Goal: Task Accomplishment & Management: Use online tool/utility

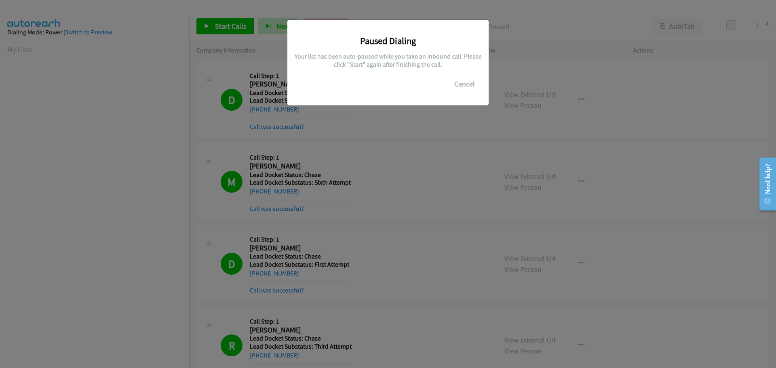
scroll to position [85, 0]
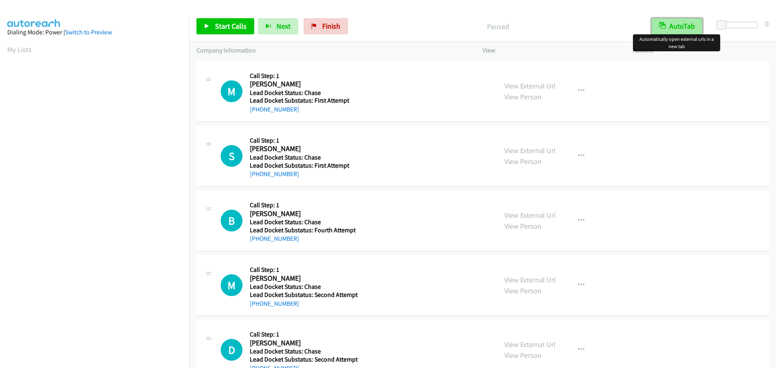
click at [683, 26] on button "AutoTab" at bounding box center [677, 26] width 51 height 16
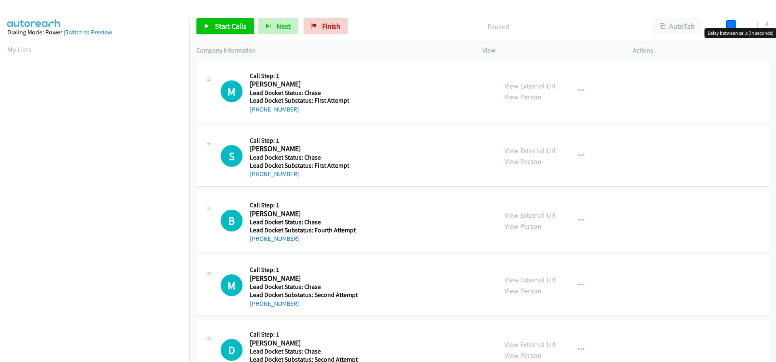
drag, startPoint x: 722, startPoint y: 25, endPoint x: 731, endPoint y: 25, distance: 9.7
click at [731, 25] on span at bounding box center [731, 25] width 10 height 10
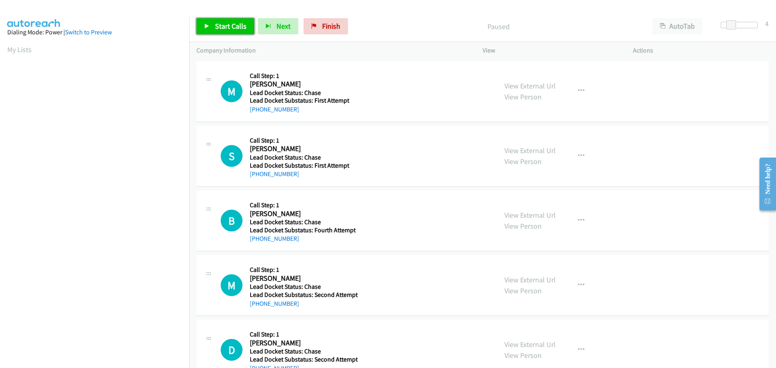
click at [239, 26] on span "Start Calls" at bounding box center [231, 25] width 32 height 9
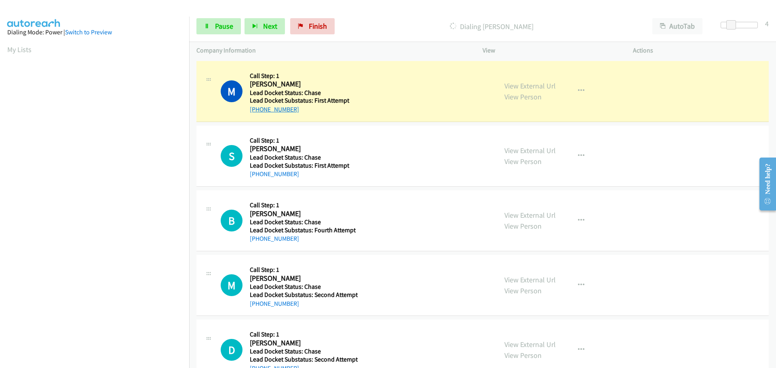
drag, startPoint x: 296, startPoint y: 111, endPoint x: 258, endPoint y: 112, distance: 38.4
click at [258, 112] on div "+1 252-314-7779" at bounding box center [303, 110] width 106 height 10
copy link "252-314-7779"
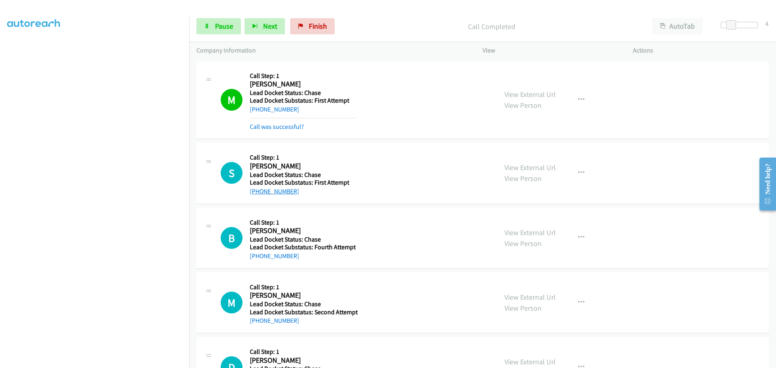
drag, startPoint x: 297, startPoint y: 176, endPoint x: 256, endPoint y: 189, distance: 42.6
click at [256, 189] on div "+1 970-744-0225" at bounding box center [303, 192] width 106 height 10
copy link "970-744-0225"
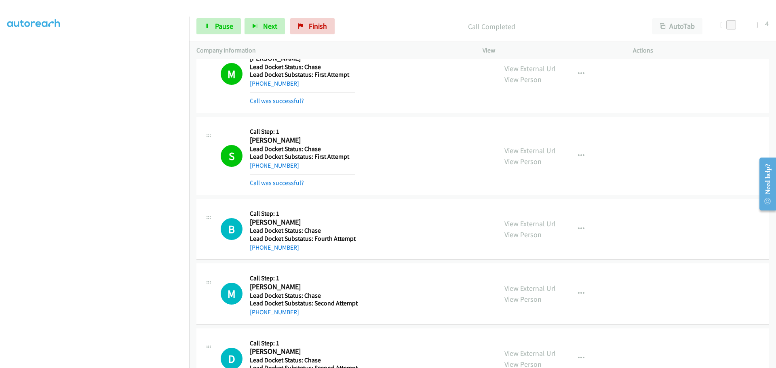
scroll to position [59, 0]
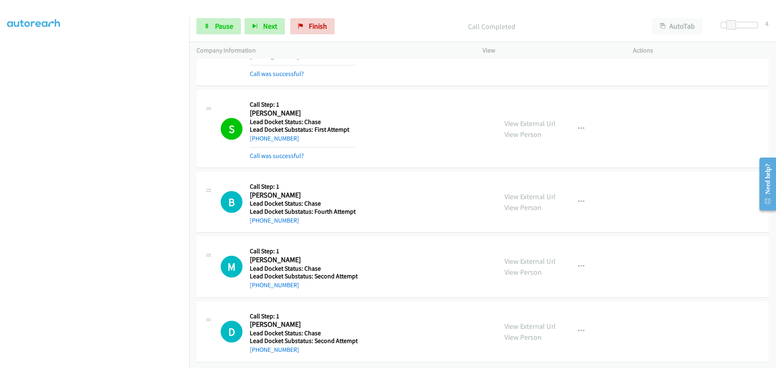
drag, startPoint x: 299, startPoint y: 217, endPoint x: 258, endPoint y: 220, distance: 40.5
click at [258, 220] on div "B Callback Scheduled Call Step: 1 Blake Wheeler America/Chicago Lead Docket Sta…" at bounding box center [482, 202] width 572 height 61
copy link "210-854-4073"
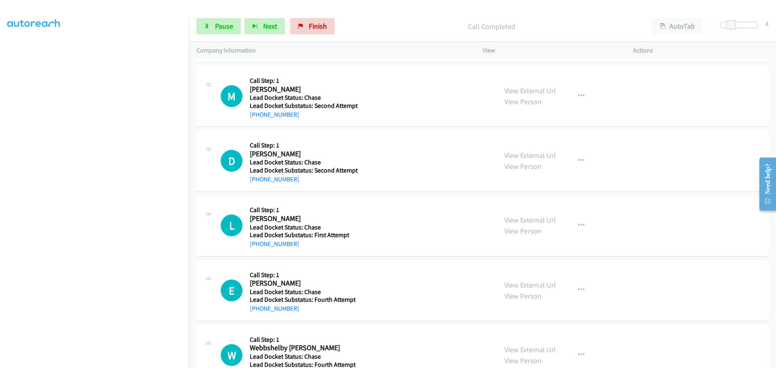
scroll to position [221, 0]
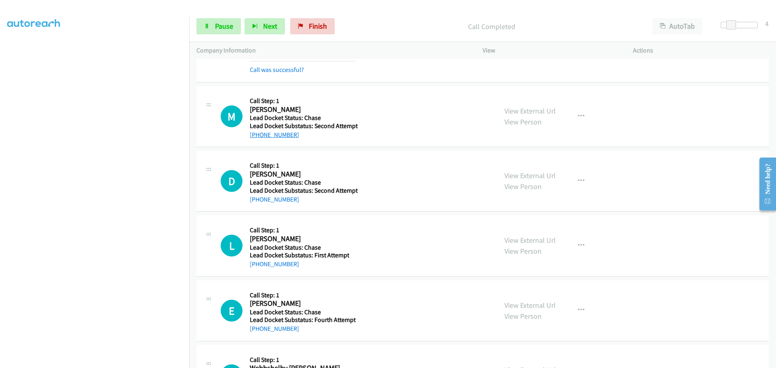
drag, startPoint x: 308, startPoint y: 136, endPoint x: 257, endPoint y: 137, distance: 50.9
click at [257, 137] on div "+1 847-970-8405" at bounding box center [304, 135] width 108 height 10
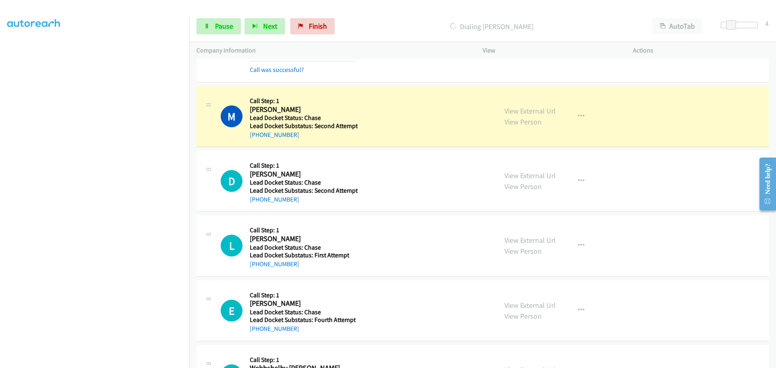
copy link "847-970-8405"
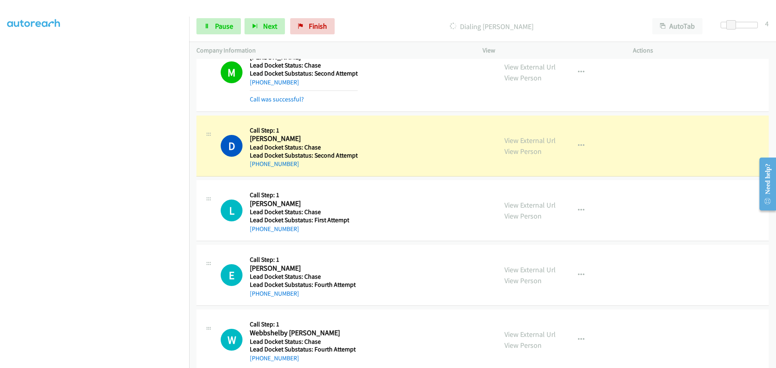
scroll to position [288, 0]
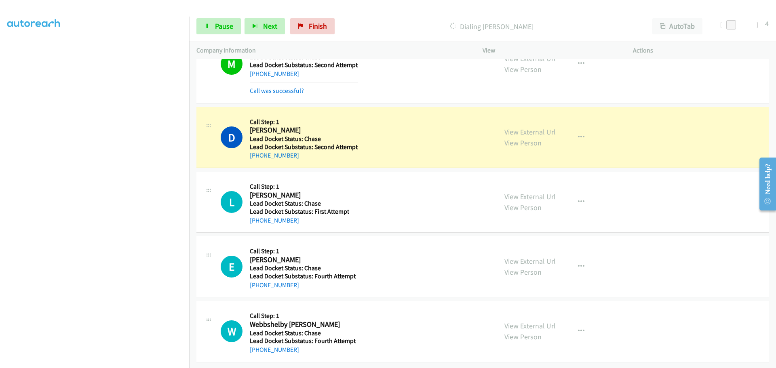
drag, startPoint x: 293, startPoint y: 152, endPoint x: 258, endPoint y: 154, distance: 34.8
click at [258, 154] on div "+1 585-414-6172" at bounding box center [304, 156] width 108 height 10
copy link "585-414-6172"
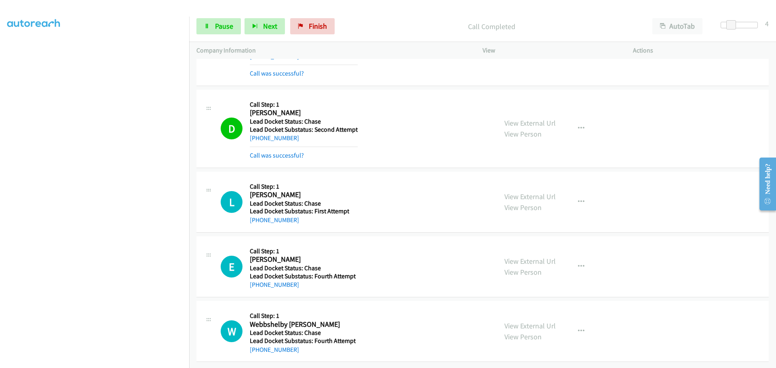
scroll to position [305, 0]
drag, startPoint x: 300, startPoint y: 217, endPoint x: 258, endPoint y: 220, distance: 41.7
click at [258, 220] on div "L Callback Scheduled Call Step: 1 Larry Sturdivant America/New_York Lead Docket…" at bounding box center [482, 202] width 572 height 61
copy link "540-993-5020"
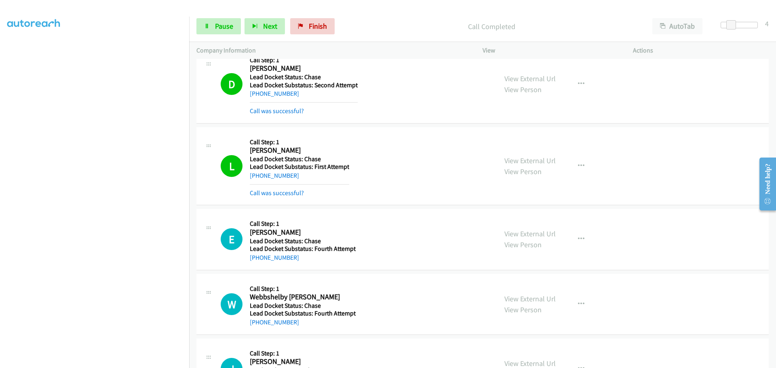
scroll to position [403, 0]
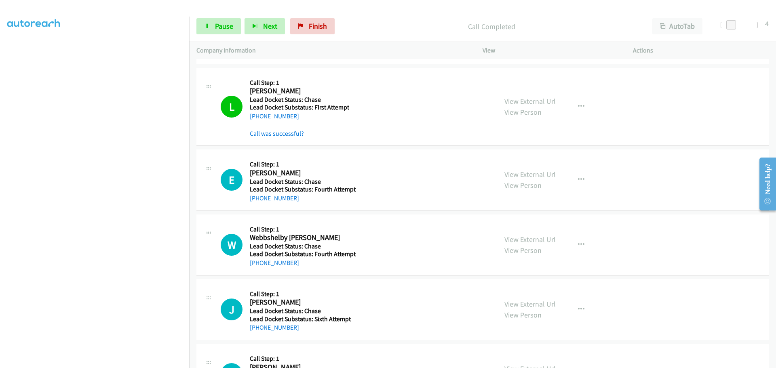
drag, startPoint x: 296, startPoint y: 201, endPoint x: 258, endPoint y: 200, distance: 37.6
click at [258, 200] on div "+1 980-260-9786" at bounding box center [303, 199] width 106 height 10
copy link "980-260-9786"
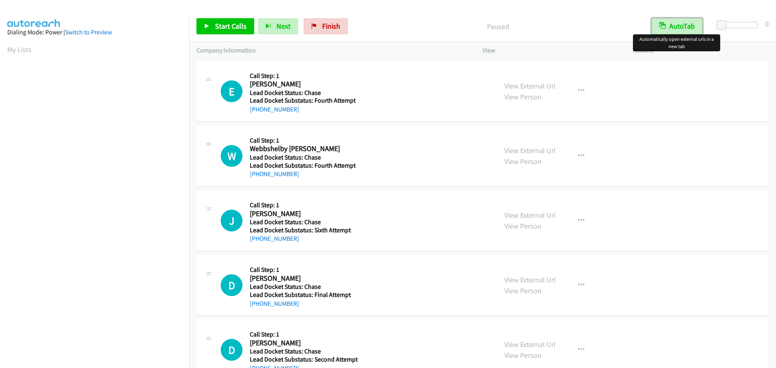
click at [690, 28] on button "AutoTab" at bounding box center [677, 26] width 51 height 16
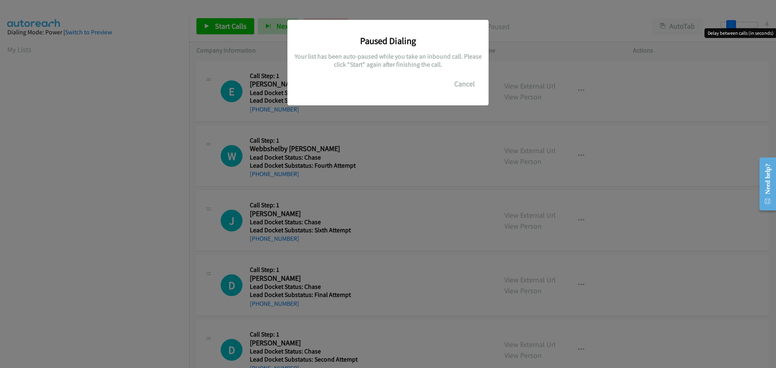
drag, startPoint x: 721, startPoint y: 23, endPoint x: 728, endPoint y: 23, distance: 6.5
click at [728, 23] on main "Start Calls Pause Next Finish Paused AutoTab AutoTab 4 Company Information Info…" at bounding box center [388, 19] width 776 height 38
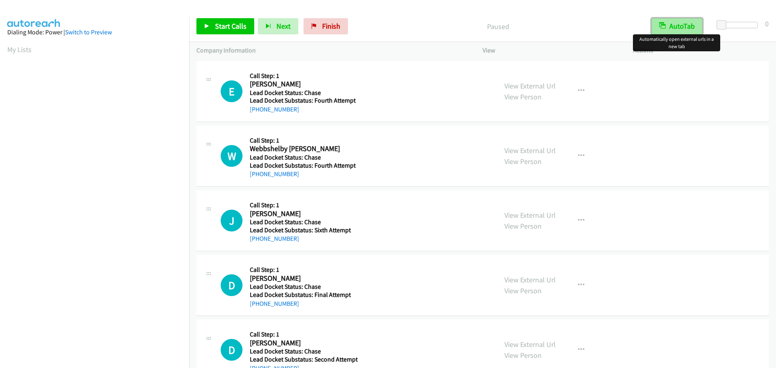
click at [677, 26] on button "AutoTab" at bounding box center [677, 26] width 51 height 16
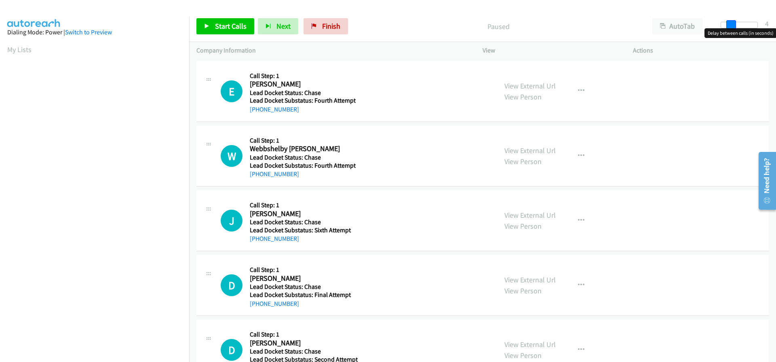
drag, startPoint x: 724, startPoint y: 23, endPoint x: 734, endPoint y: 25, distance: 9.4
click at [734, 25] on span at bounding box center [731, 25] width 10 height 10
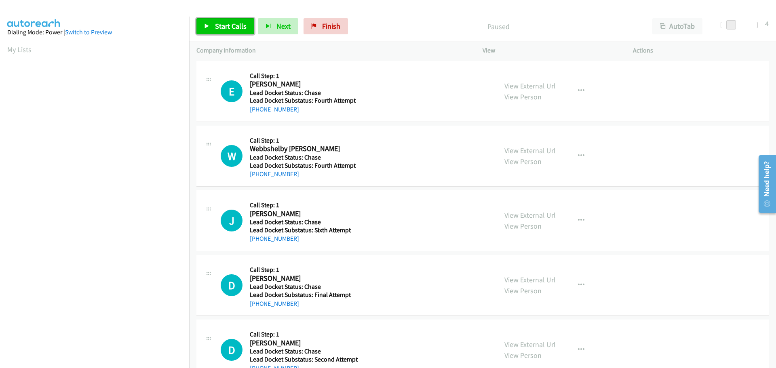
click at [220, 23] on span "Start Calls" at bounding box center [231, 25] width 32 height 9
drag, startPoint x: 299, startPoint y: 117, endPoint x: 255, endPoint y: 113, distance: 44.2
click at [255, 113] on div "E Callback Scheduled Call Step: 1 Edward Slaminko America/New_York Lead Docket …" at bounding box center [482, 91] width 572 height 61
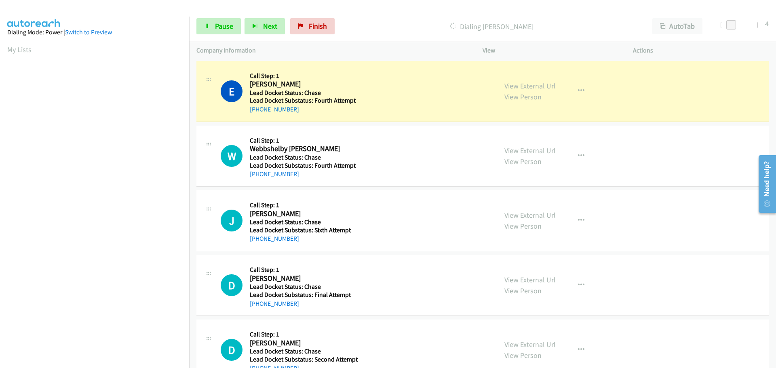
copy link "980-260-9786"
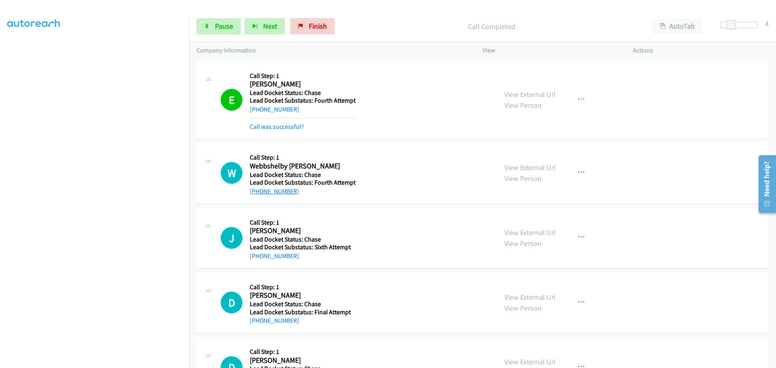
drag, startPoint x: 296, startPoint y: 192, endPoint x: 256, endPoint y: 195, distance: 39.3
click at [256, 195] on div "+1 513-593-3491" at bounding box center [303, 192] width 106 height 10
copy link "513-593-3491"
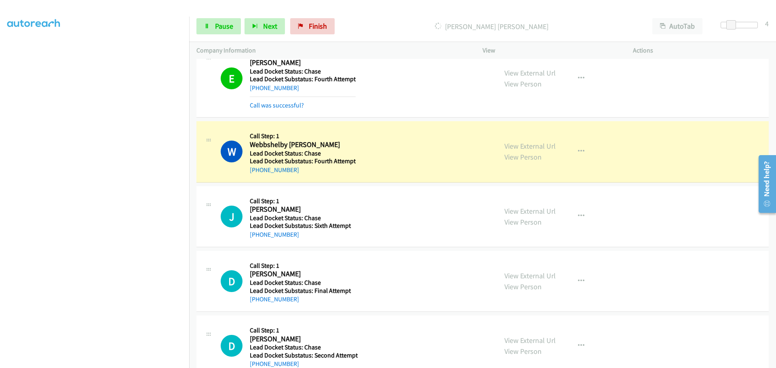
scroll to position [42, 0]
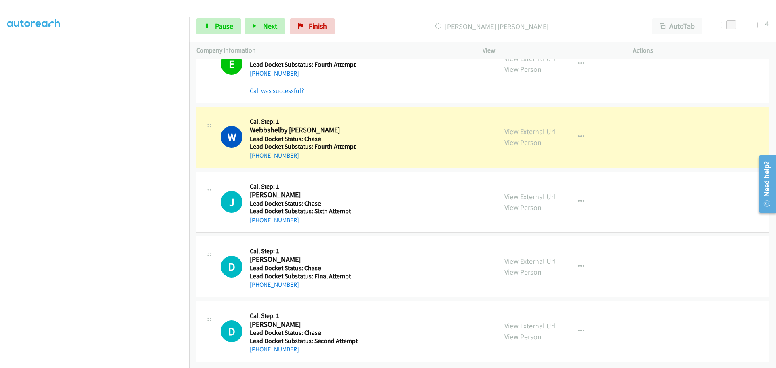
drag, startPoint x: 297, startPoint y: 215, endPoint x: 258, endPoint y: 217, distance: 39.6
click at [258, 217] on div "+1 410-430-3209" at bounding box center [303, 220] width 106 height 10
copy link "410-430-3209"
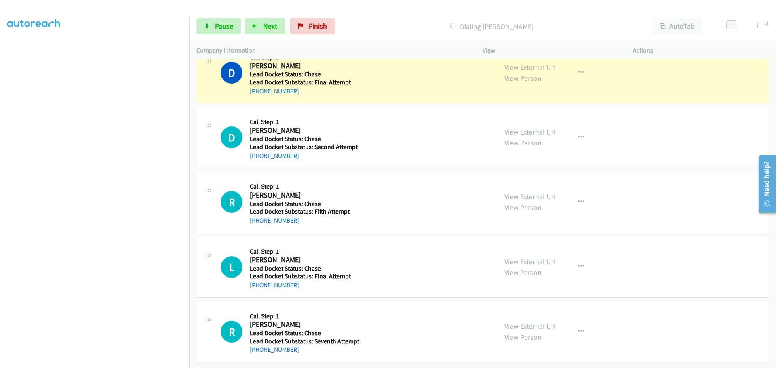
scroll to position [270, 0]
drag, startPoint x: 298, startPoint y: 85, endPoint x: 257, endPoint y: 91, distance: 40.8
click at [257, 91] on div "D Callback Scheduled Call Step: 1 Diane Geddes America/New_York Lead Docket Sta…" at bounding box center [482, 72] width 572 height 61
copy link "603-364-5142"
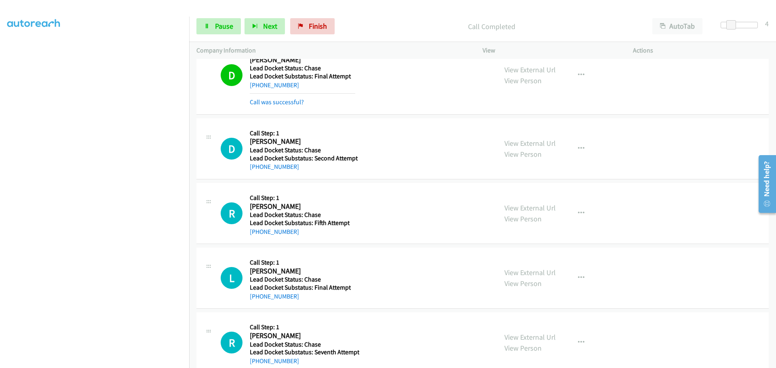
drag, startPoint x: 298, startPoint y: 150, endPoint x: 258, endPoint y: 171, distance: 46.1
click at [258, 171] on div "+1 219-851-7261" at bounding box center [304, 167] width 108 height 10
copy link "219-851-7261"
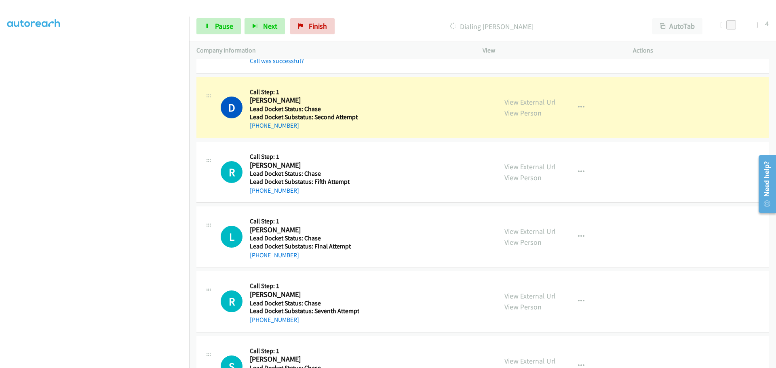
scroll to position [351, 0]
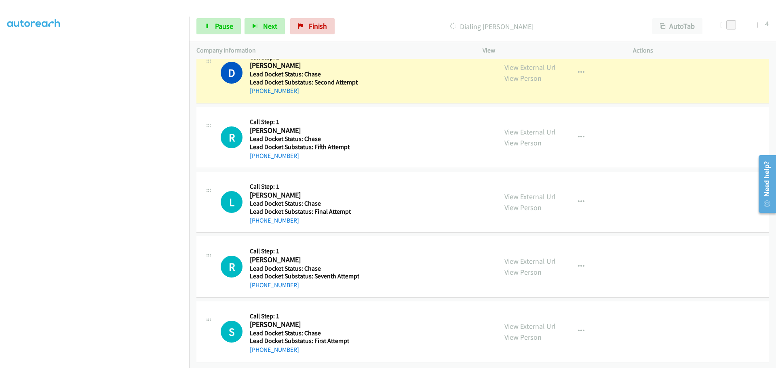
drag, startPoint x: 298, startPoint y: 151, endPoint x: 259, endPoint y: 156, distance: 39.1
click at [259, 156] on div "R Callback Scheduled Call Step: 1 Rick Macam America/Los_Angeles Lead Docket St…" at bounding box center [482, 137] width 572 height 61
copy link "951-850-3255"
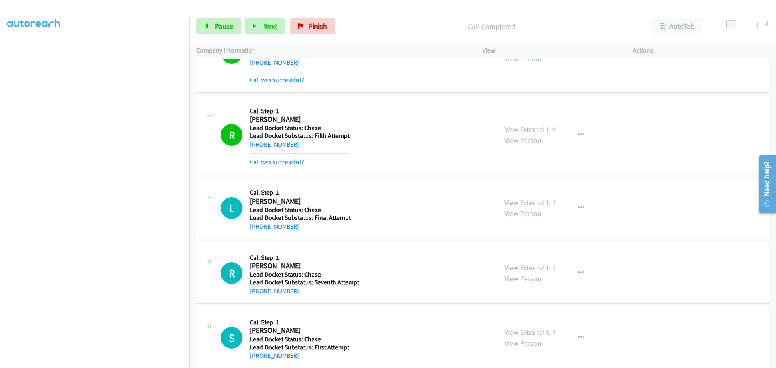
scroll to position [387, 0]
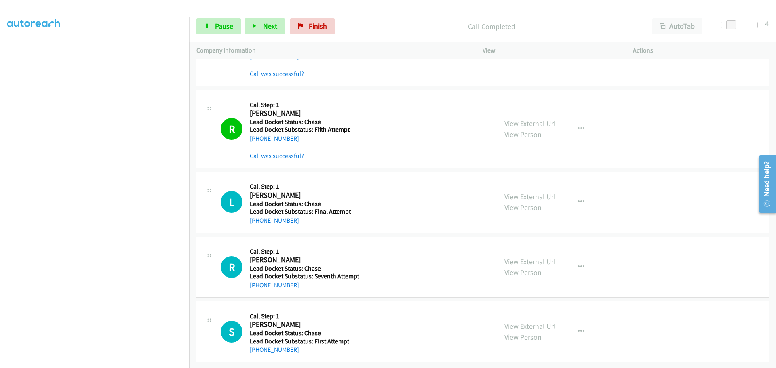
drag, startPoint x: 302, startPoint y: 217, endPoint x: 257, endPoint y: 217, distance: 45.7
click at [257, 217] on div "+1 360-713-7474" at bounding box center [300, 221] width 101 height 10
copy link "360-713-7474"
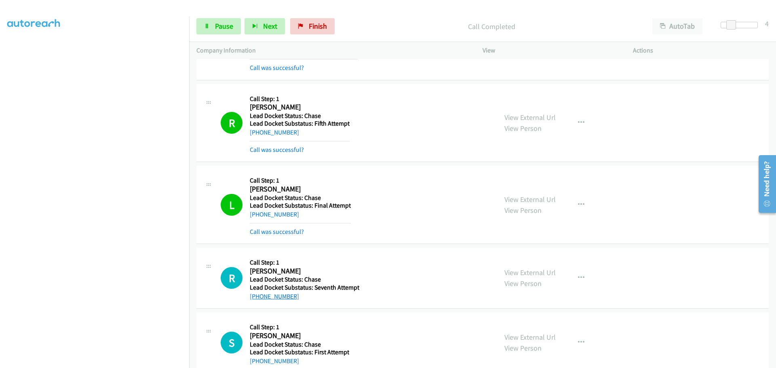
drag, startPoint x: 294, startPoint y: 282, endPoint x: 257, endPoint y: 295, distance: 39.0
click at [257, 295] on div "R Callback Scheduled Call Step: 1 Ryan Saldana America/Los_Angeles Lead Docket …" at bounding box center [482, 278] width 572 height 61
copy link "818-297-2470"
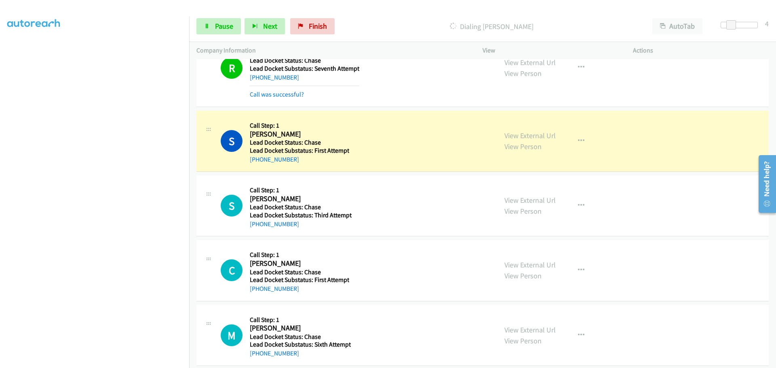
scroll to position [616, 0]
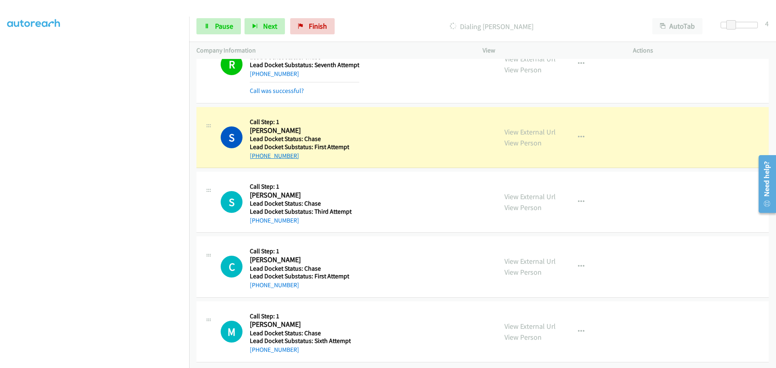
drag, startPoint x: 302, startPoint y: 146, endPoint x: 257, endPoint y: 153, distance: 45.9
click at [257, 153] on div "+1 702-561-8015" at bounding box center [299, 156] width 99 height 10
copy link "702-561-8015"
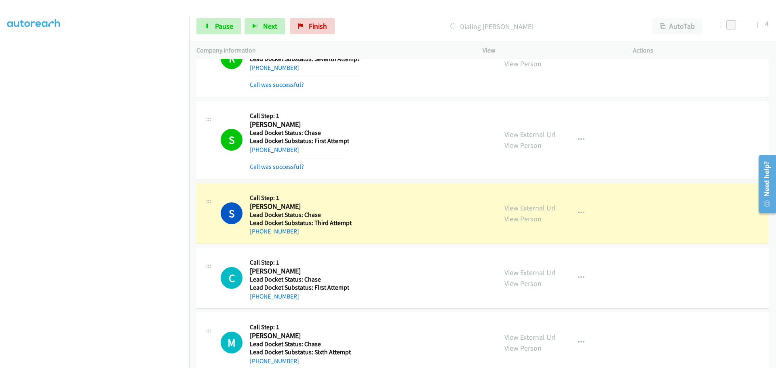
scroll to position [633, 0]
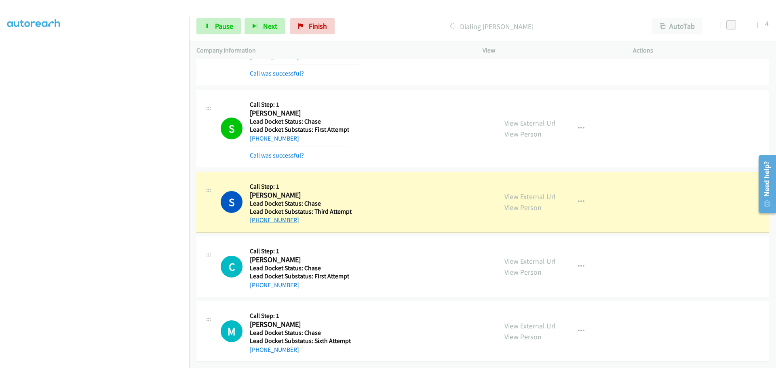
drag, startPoint x: 300, startPoint y: 216, endPoint x: 258, endPoint y: 218, distance: 41.7
click at [258, 218] on div "+1 424-208-9471" at bounding box center [301, 220] width 102 height 10
copy link "424-208-9471"
drag, startPoint x: 297, startPoint y: 278, endPoint x: 257, endPoint y: 283, distance: 40.4
click at [256, 283] on div "+1 253-733-9422" at bounding box center [299, 286] width 99 height 10
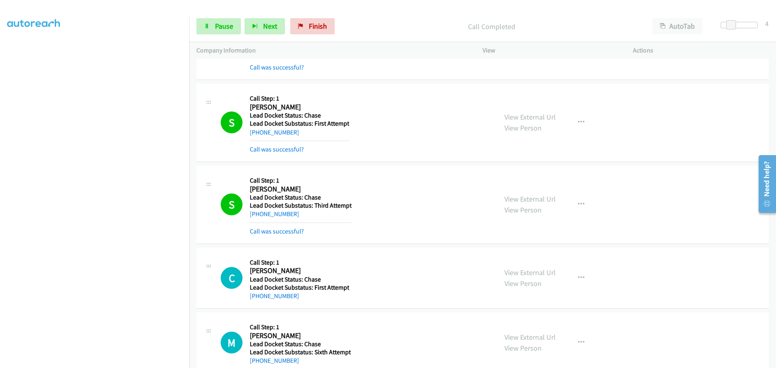
scroll to position [795, 0]
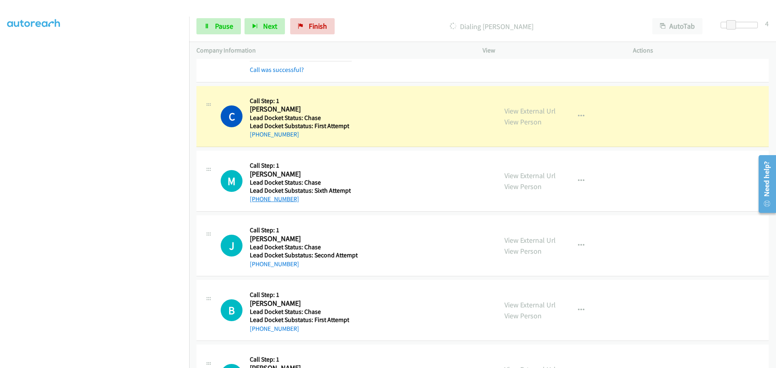
drag, startPoint x: 304, startPoint y: 202, endPoint x: 258, endPoint y: 199, distance: 46.6
click at [258, 199] on div "M Callback Scheduled Call Step: 1 Marc Drucker America/Los_Angeles Lead Docket …" at bounding box center [482, 181] width 572 height 61
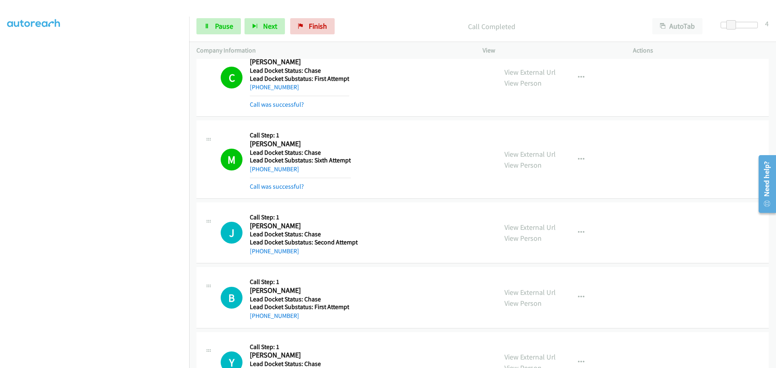
scroll to position [876, 0]
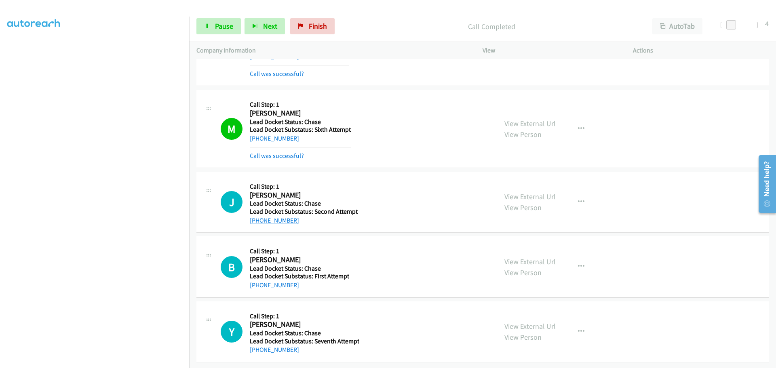
drag, startPoint x: 296, startPoint y: 220, endPoint x: 257, endPoint y: 217, distance: 39.3
click at [257, 217] on div "+1 530-209-0397" at bounding box center [304, 221] width 108 height 10
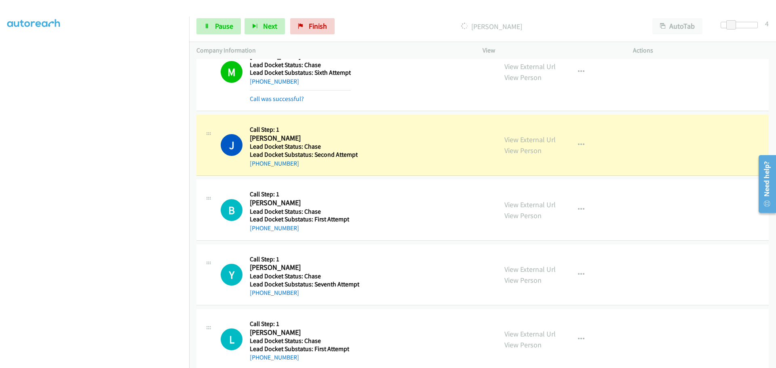
scroll to position [1037, 0]
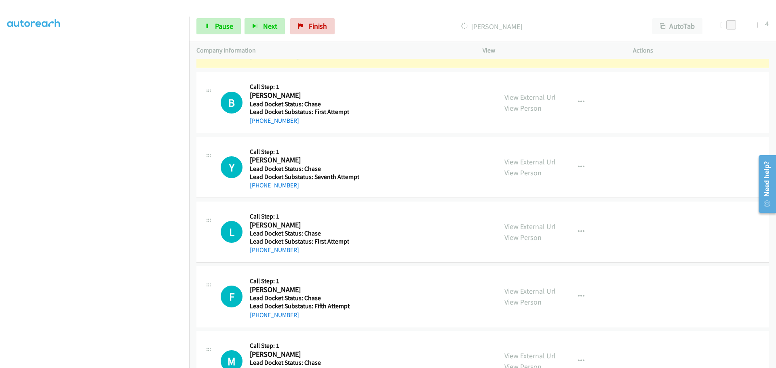
drag, startPoint x: 281, startPoint y: 122, endPoint x: 255, endPoint y: 125, distance: 25.7
click at [255, 125] on div "+1 530-703-8687" at bounding box center [299, 121] width 99 height 10
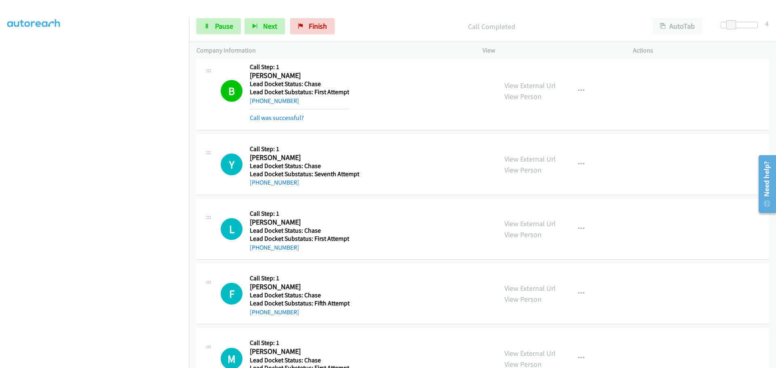
scroll to position [1118, 0]
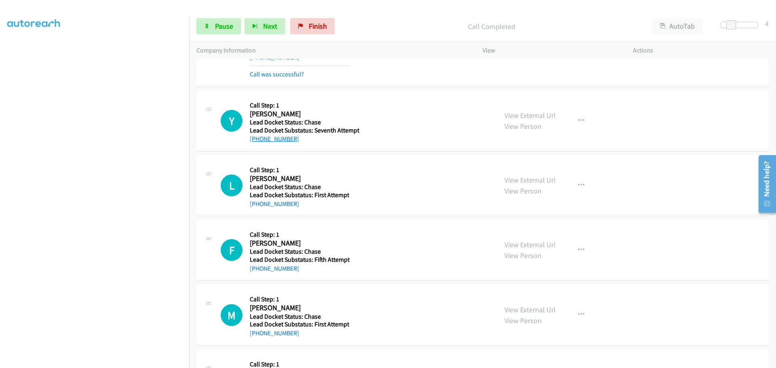
drag, startPoint x: 281, startPoint y: 141, endPoint x: 256, endPoint y: 142, distance: 24.7
click at [256, 142] on div "+1 503-610-8381" at bounding box center [305, 139] width 110 height 10
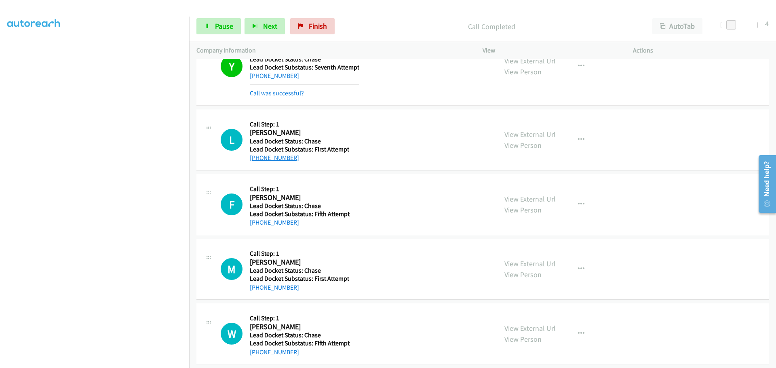
scroll to position [1190, 0]
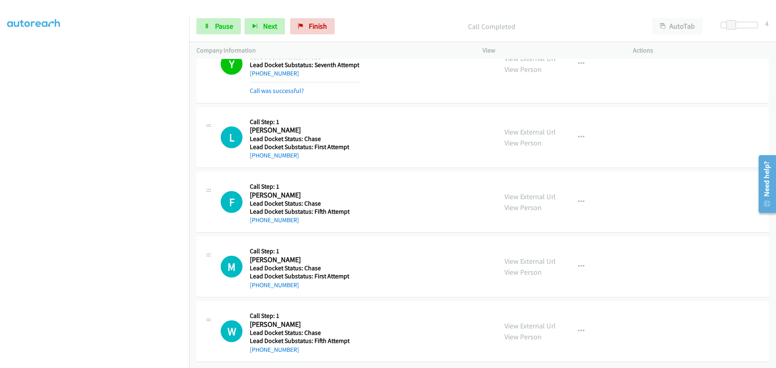
drag, startPoint x: 300, startPoint y: 150, endPoint x: 258, endPoint y: 154, distance: 42.3
click at [258, 154] on div "+1 520-366-7022" at bounding box center [299, 156] width 99 height 10
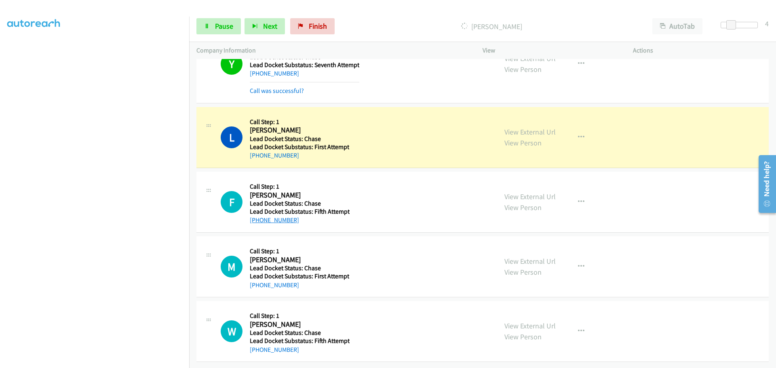
drag, startPoint x: 301, startPoint y: 215, endPoint x: 258, endPoint y: 217, distance: 43.7
click at [258, 217] on div "+1 623-986-5978" at bounding box center [300, 220] width 100 height 10
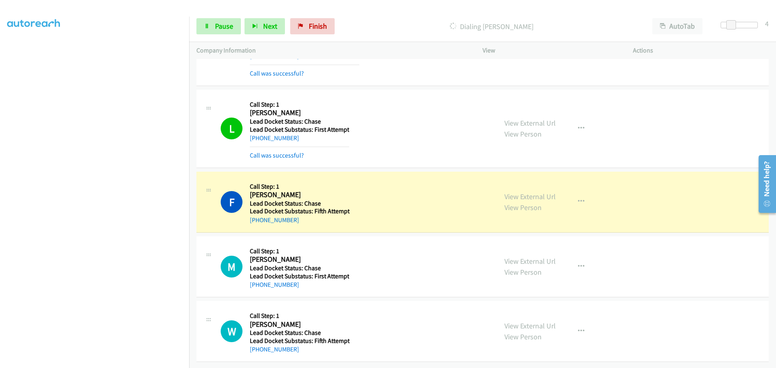
scroll to position [1207, 0]
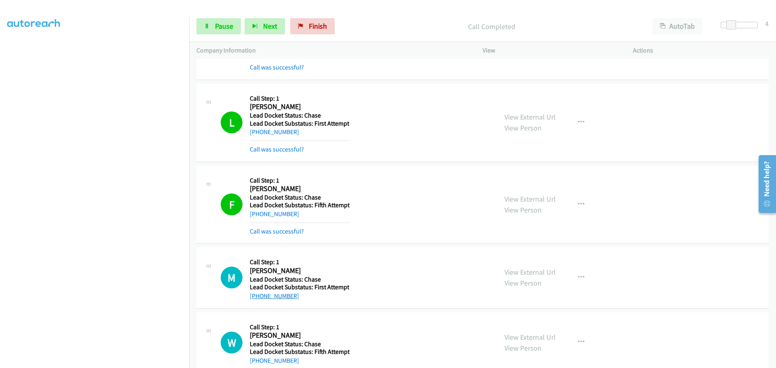
drag, startPoint x: 302, startPoint y: 282, endPoint x: 257, endPoint y: 295, distance: 46.3
click at [255, 297] on div "+1 916-995-2405" at bounding box center [299, 296] width 99 height 10
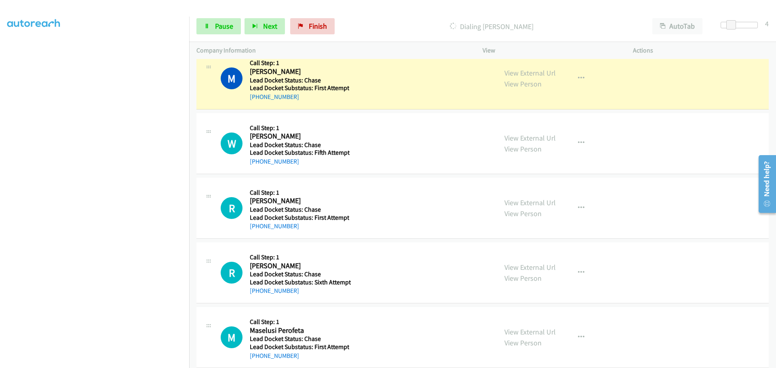
scroll to position [1409, 0]
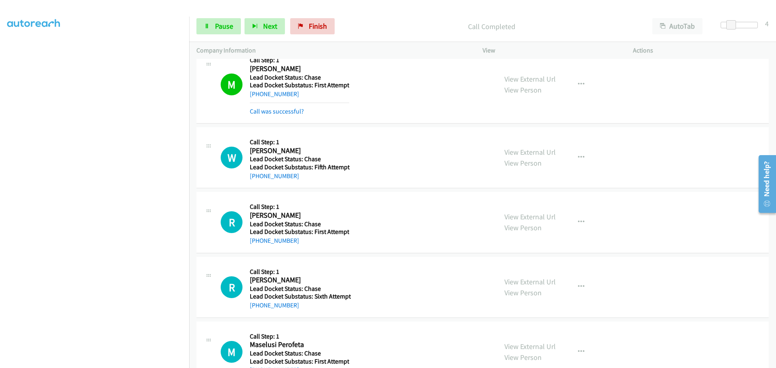
drag, startPoint x: 296, startPoint y: 178, endPoint x: 258, endPoint y: 183, distance: 38.7
click at [258, 183] on div "W Callback Scheduled Call Step: 1 Wayne Larson America/Chicago Lead Docket Stat…" at bounding box center [482, 157] width 572 height 61
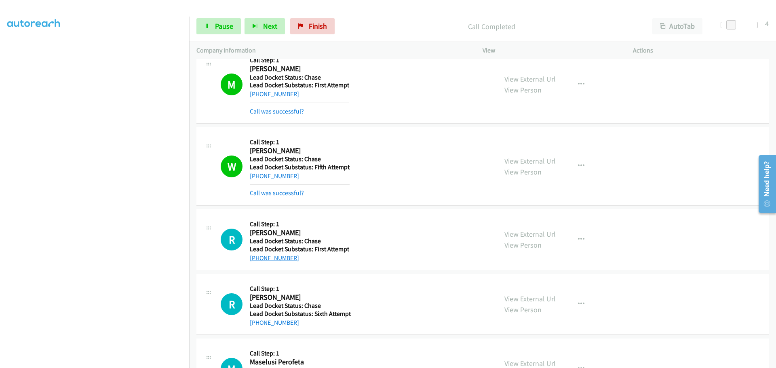
drag, startPoint x: 298, startPoint y: 245, endPoint x: 257, endPoint y: 257, distance: 42.5
click at [257, 257] on div "+1 209-408-4498" at bounding box center [299, 258] width 99 height 10
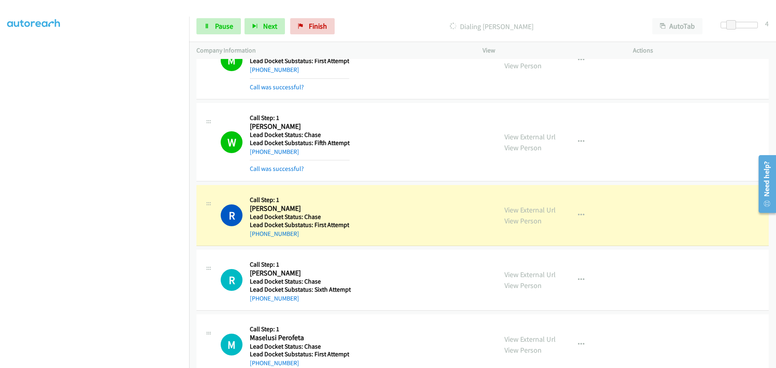
scroll to position [1453, 0]
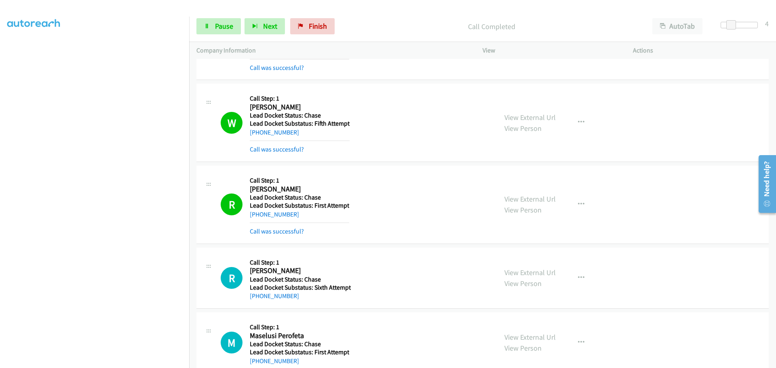
drag, startPoint x: 297, startPoint y: 296, endPoint x: 259, endPoint y: 301, distance: 38.7
click at [259, 301] on div "R Callback Scheduled Call Step: 1 Roberta Backstrom America/Los_Angeles Lead Do…" at bounding box center [482, 278] width 572 height 61
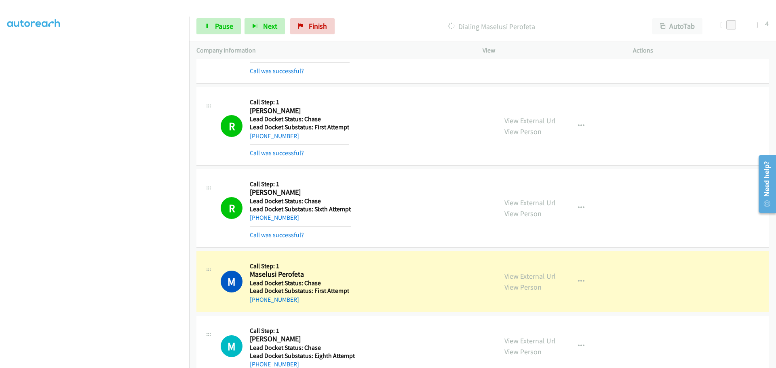
scroll to position [1655, 0]
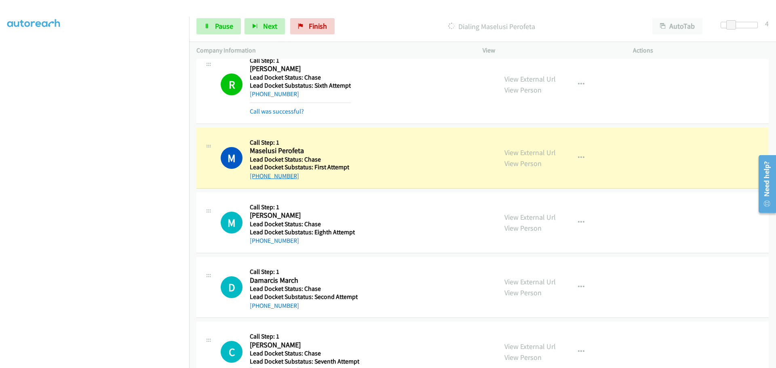
drag, startPoint x: 288, startPoint y: 177, endPoint x: 259, endPoint y: 179, distance: 29.2
click at [259, 179] on div "+1 253-345-9092" at bounding box center [299, 176] width 99 height 10
click at [306, 189] on td "M Callback Scheduled Call Step: 1 Maselusi Perofeta America/Los_Angeles Lead Do…" at bounding box center [482, 158] width 587 height 65
drag, startPoint x: 302, startPoint y: 179, endPoint x: 259, endPoint y: 182, distance: 43.4
click at [259, 182] on div "M Callback Scheduled Call Step: 1 Maselusi Perofeta America/Los_Angeles Lead Do…" at bounding box center [482, 158] width 572 height 61
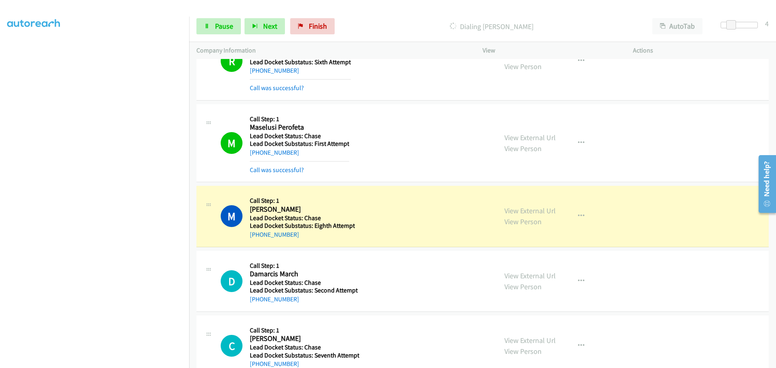
scroll to position [1699, 0]
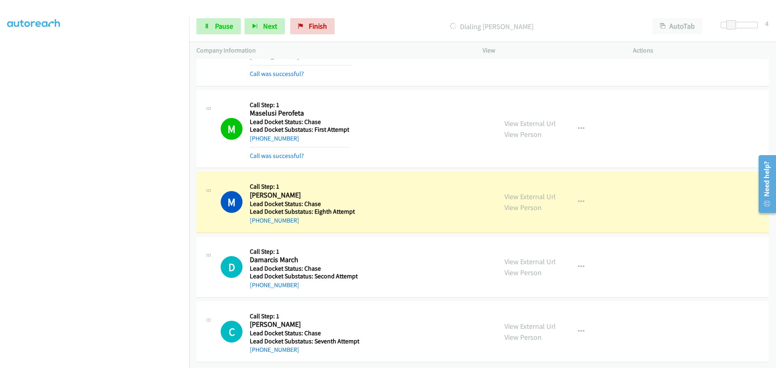
drag, startPoint x: 292, startPoint y: 214, endPoint x: 259, endPoint y: 218, distance: 33.4
click at [259, 218] on div "+1 412-913-9784" at bounding box center [302, 221] width 105 height 10
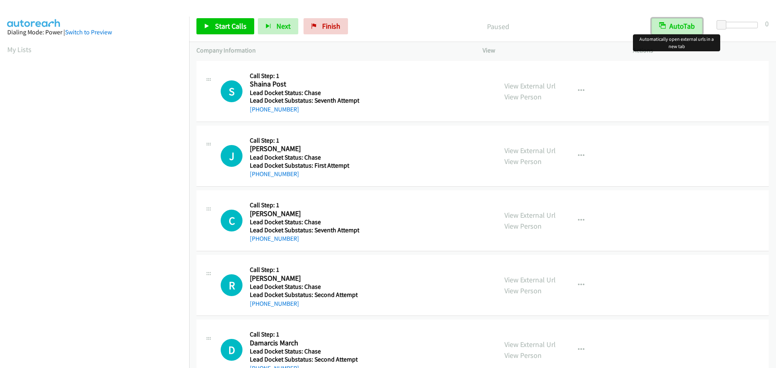
drag, startPoint x: 683, startPoint y: 26, endPoint x: 703, endPoint y: 23, distance: 19.7
click at [683, 26] on button "AutoTab" at bounding box center [677, 26] width 51 height 16
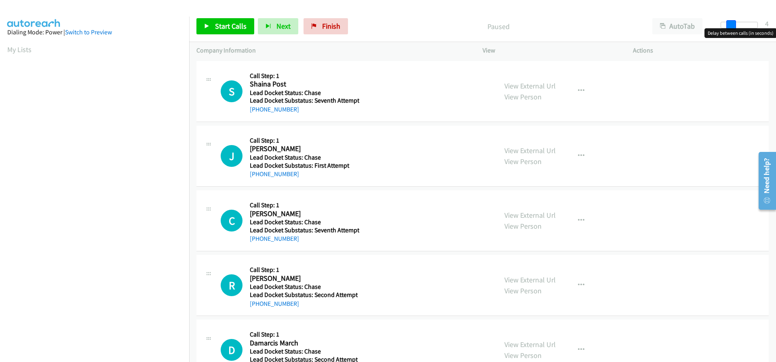
drag, startPoint x: 720, startPoint y: 21, endPoint x: 729, endPoint y: 21, distance: 8.5
click at [729, 21] on span at bounding box center [731, 25] width 10 height 10
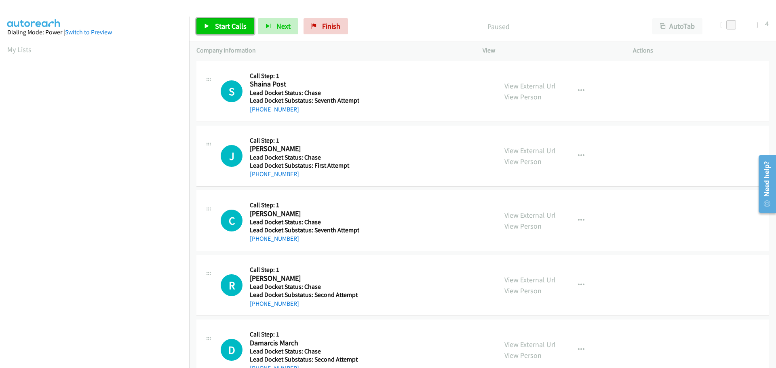
click at [244, 26] on span "Start Calls" at bounding box center [231, 25] width 32 height 9
drag, startPoint x: 297, startPoint y: 112, endPoint x: 258, endPoint y: 112, distance: 38.4
click at [258, 112] on div "+1 254-595-1629" at bounding box center [305, 110] width 110 height 10
copy link "254-595-1629"
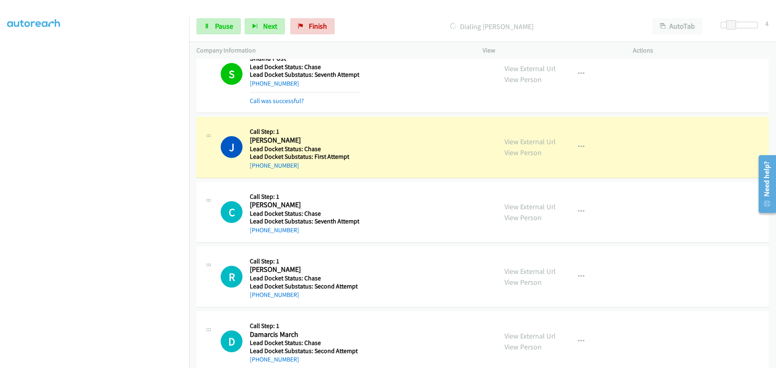
scroll to position [40, 0]
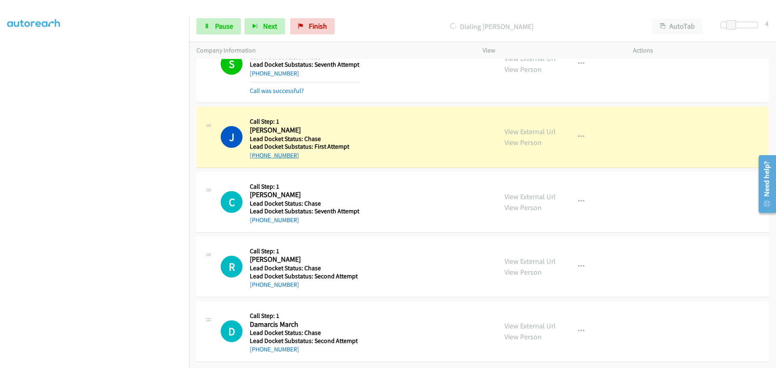
drag, startPoint x: 298, startPoint y: 154, endPoint x: 258, endPoint y: 153, distance: 40.0
click at [258, 153] on div "+1 870-416-6203" at bounding box center [304, 156] width 108 height 10
copy link "870-416-6203"
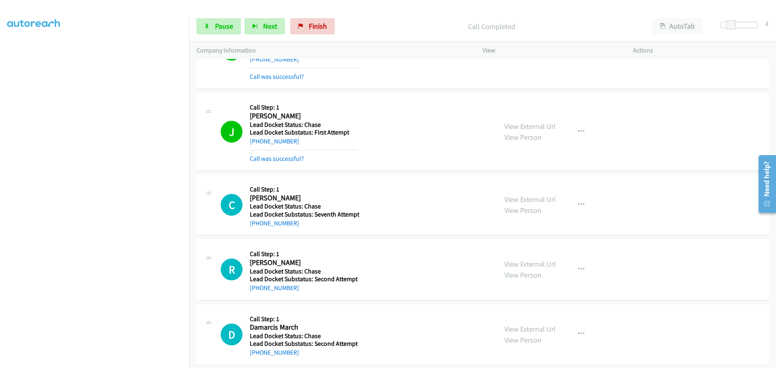
scroll to position [59, 0]
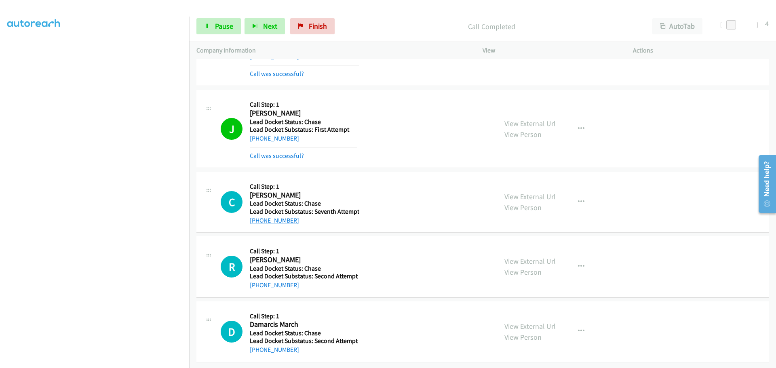
drag, startPoint x: 298, startPoint y: 217, endPoint x: 258, endPoint y: 217, distance: 40.0
click at [258, 217] on div "+1 915-279-0219" at bounding box center [305, 221] width 110 height 10
copy link "915-279-0219"
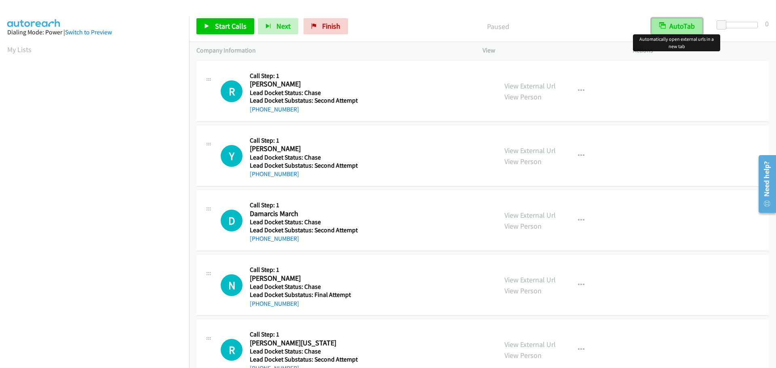
click at [677, 27] on button "AutoTab" at bounding box center [677, 26] width 51 height 16
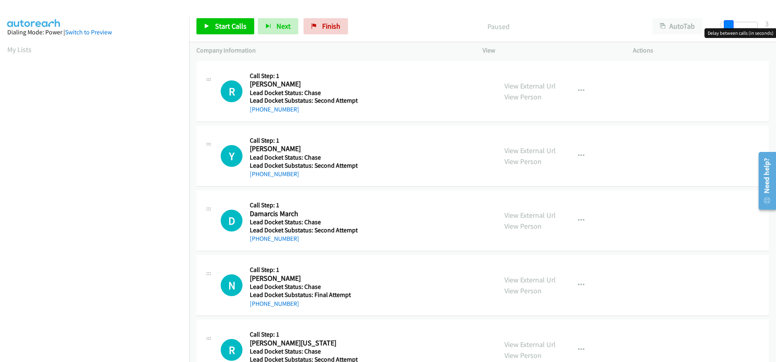
drag, startPoint x: 721, startPoint y: 23, endPoint x: 729, endPoint y: 25, distance: 8.4
click at [729, 25] on span at bounding box center [729, 25] width 10 height 10
click at [733, 24] on span at bounding box center [731, 25] width 10 height 10
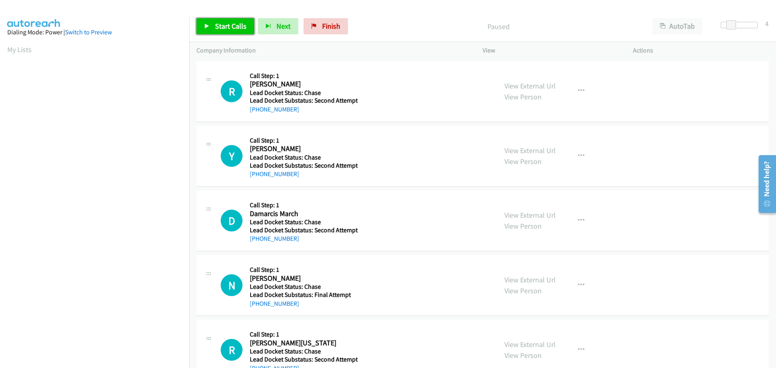
click at [225, 29] on span "Start Calls" at bounding box center [231, 25] width 32 height 9
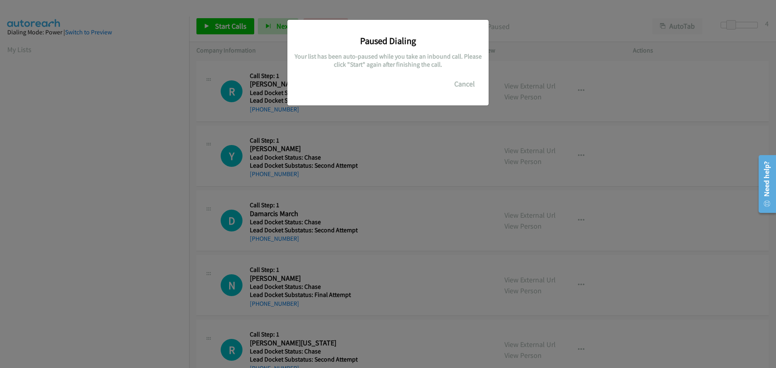
drag, startPoint x: 306, startPoint y: 112, endPoint x: 278, endPoint y: 108, distance: 28.1
click at [272, 38] on main "Start Calls Pause Next Finish Paused AutoTab AutoTab 4 Company Information Info…" at bounding box center [388, 19] width 776 height 38
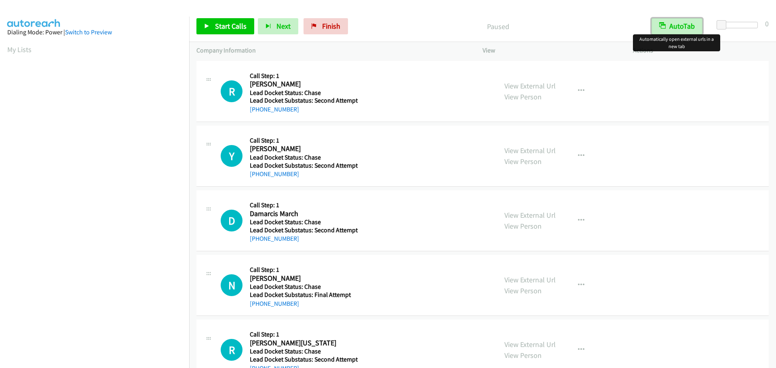
click at [668, 28] on button "AutoTab" at bounding box center [677, 26] width 51 height 16
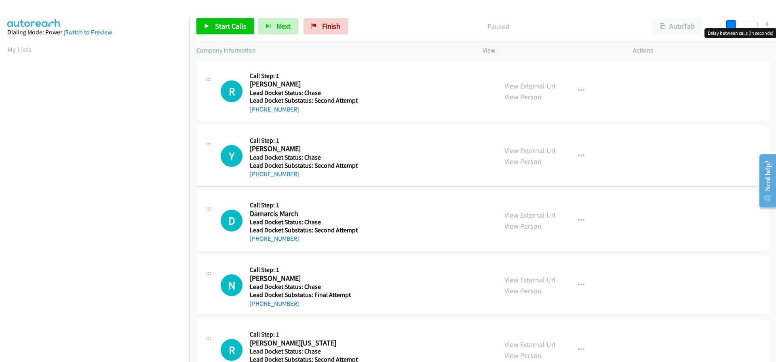
drag, startPoint x: 721, startPoint y: 20, endPoint x: 731, endPoint y: 21, distance: 10.6
click at [731, 21] on span at bounding box center [731, 25] width 10 height 10
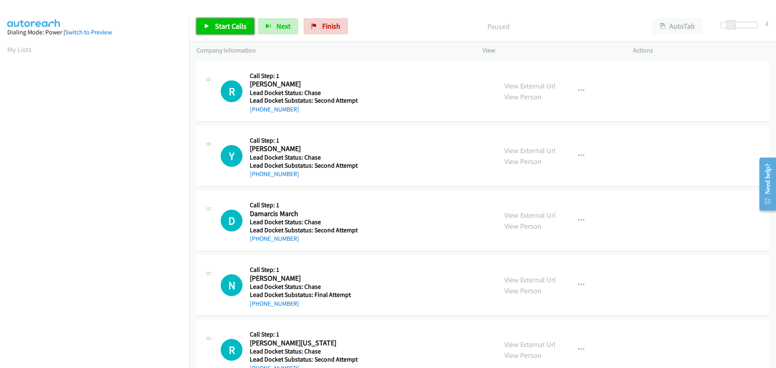
click at [225, 26] on span "Start Calls" at bounding box center [231, 25] width 32 height 9
drag, startPoint x: 299, startPoint y: 112, endPoint x: 258, endPoint y: 109, distance: 40.9
click at [258, 109] on div "[PHONE_NUMBER]" at bounding box center [304, 110] width 108 height 10
copy link "360-901-0678"
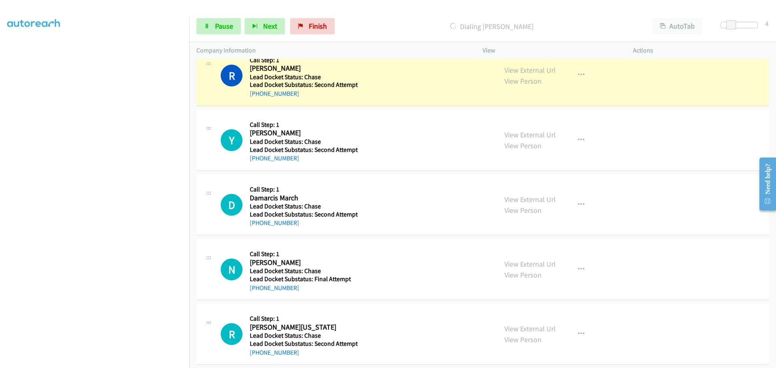
scroll to position [25, 0]
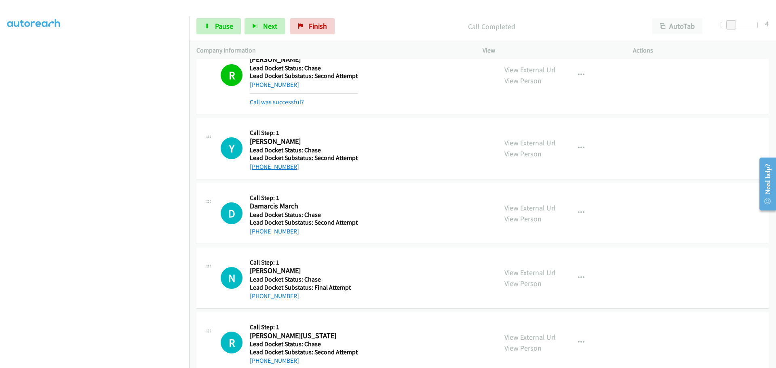
drag, startPoint x: 301, startPoint y: 147, endPoint x: 258, endPoint y: 166, distance: 46.5
click at [258, 166] on div "[PHONE_NUMBER]" at bounding box center [304, 167] width 108 height 10
copy link "561-714-1139"
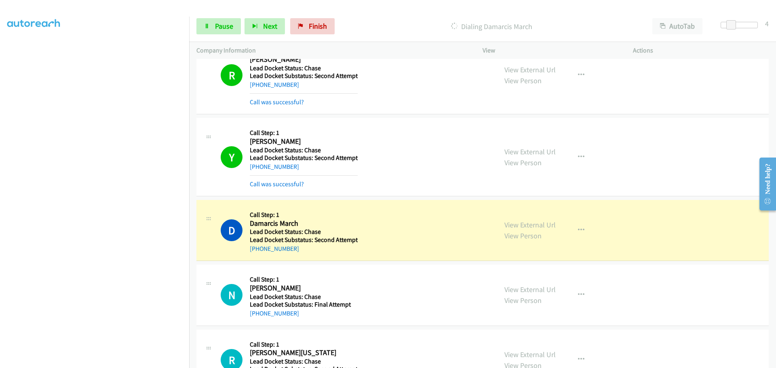
scroll to position [59, 0]
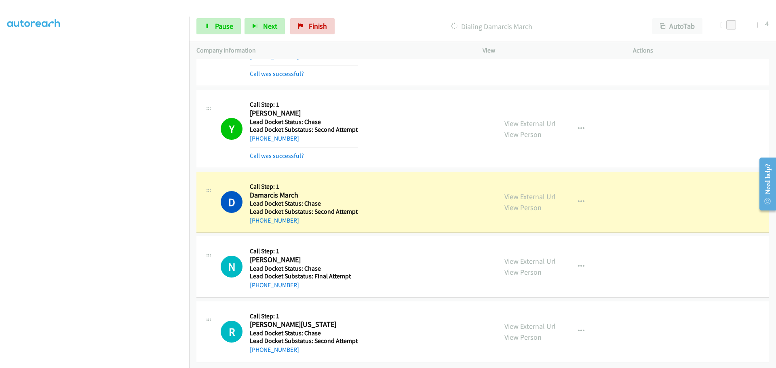
drag, startPoint x: 302, startPoint y: 216, endPoint x: 258, endPoint y: 219, distance: 43.8
click at [258, 219] on div "[PHONE_NUMBER]" at bounding box center [304, 221] width 108 height 10
copy link "713-715-9400"
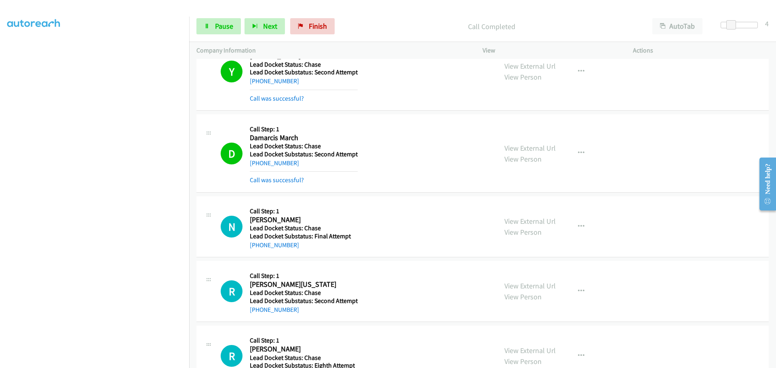
scroll to position [198, 0]
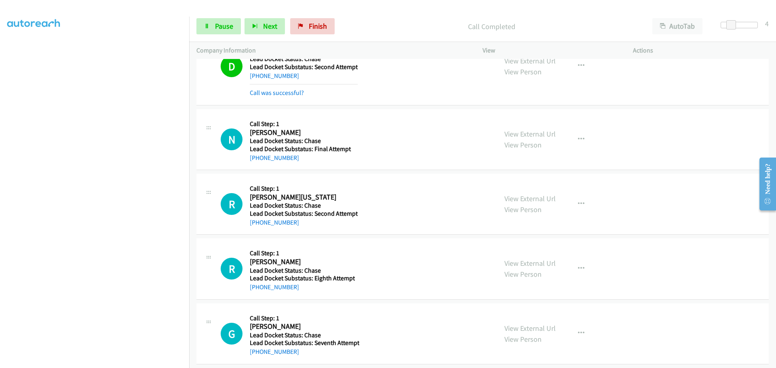
drag, startPoint x: 304, startPoint y: 160, endPoint x: 257, endPoint y: 164, distance: 47.4
click at [257, 164] on div "N Callback Scheduled Call Step: 1 Nicholas Tores Jr America/New_York Lead Docke…" at bounding box center [482, 139] width 572 height 61
copy link "706-502-8756"
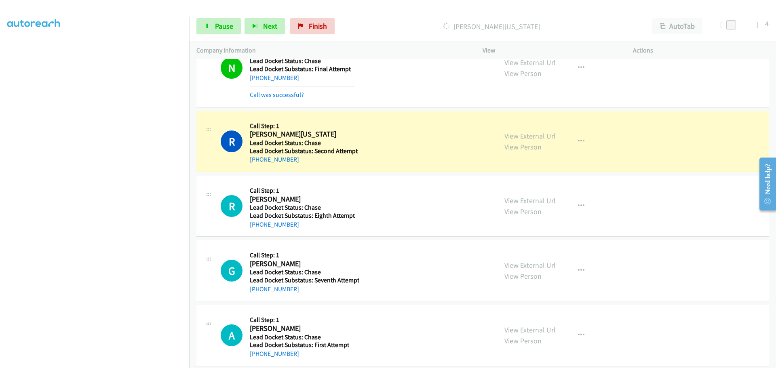
scroll to position [279, 0]
drag, startPoint x: 296, startPoint y: 159, endPoint x: 255, endPoint y: 157, distance: 40.5
click at [255, 157] on div "[PHONE_NUMBER]" at bounding box center [304, 159] width 108 height 10
copy link "334-357-0643"
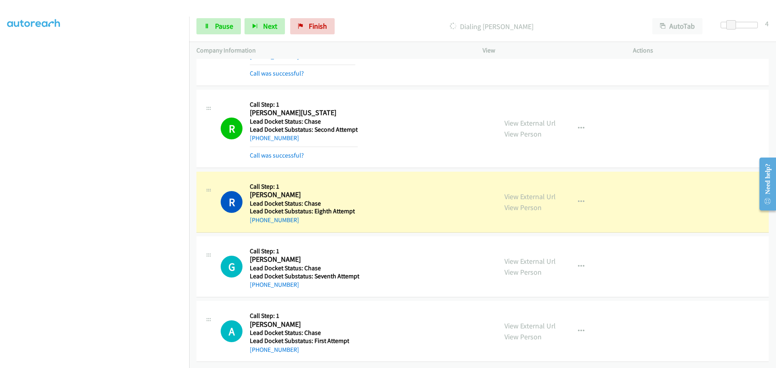
scroll to position [305, 0]
drag, startPoint x: 304, startPoint y: 219, endPoint x: 258, endPoint y: 220, distance: 45.3
click at [258, 220] on div "R Callback Scheduled Call Step: 1 Rodney Brinkley America/Chicago Lead Docket S…" at bounding box center [482, 202] width 572 height 61
copy link "251-497-9637"
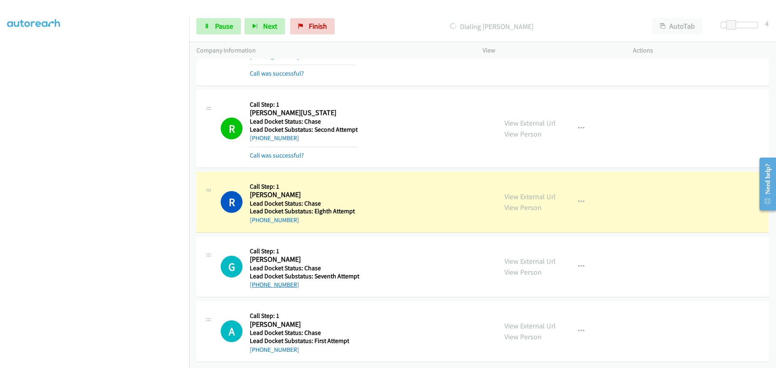
drag, startPoint x: 296, startPoint y: 279, endPoint x: 257, endPoint y: 282, distance: 38.9
click at [257, 282] on div "Callback Scheduled Call Step: 1 Guillermo Dominguez America/New_York Lead Docke…" at bounding box center [305, 267] width 110 height 46
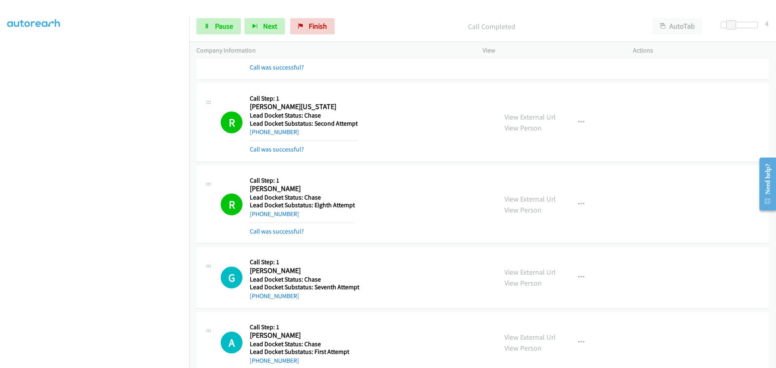
copy link "917-653-1803"
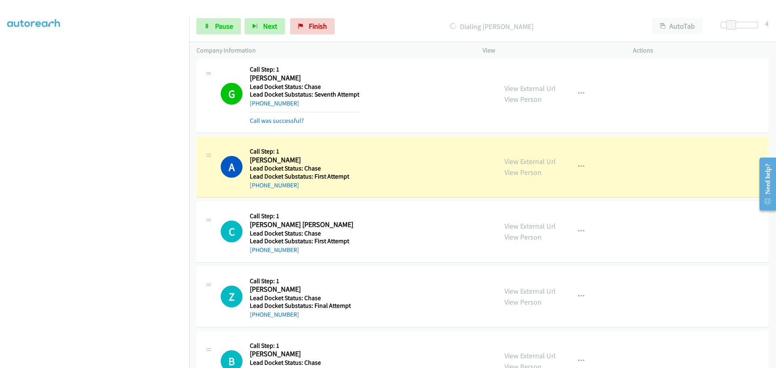
scroll to position [507, 0]
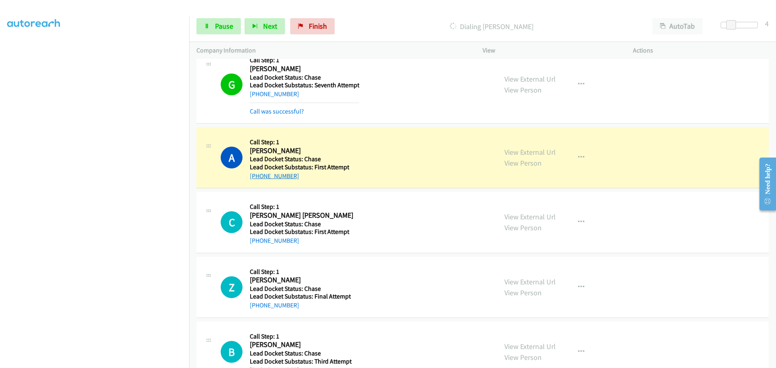
drag, startPoint x: 289, startPoint y: 177, endPoint x: 259, endPoint y: 176, distance: 30.7
click at [259, 176] on div "+1 405-343-9399" at bounding box center [299, 176] width 99 height 10
copy link "405-343-9399"
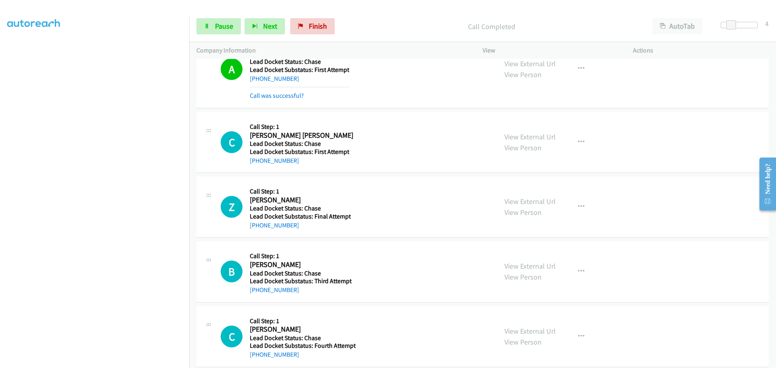
scroll to position [616, 0]
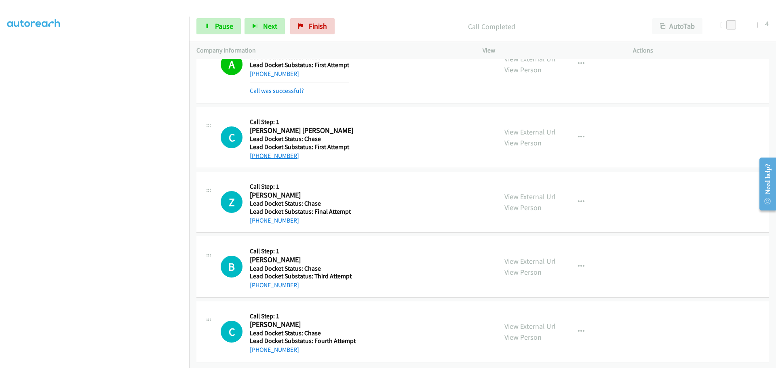
drag, startPoint x: 303, startPoint y: 153, endPoint x: 258, endPoint y: 153, distance: 44.9
click at [258, 153] on div "+1 859-347-6806" at bounding box center [301, 156] width 103 height 10
copy link "859-347-6806"
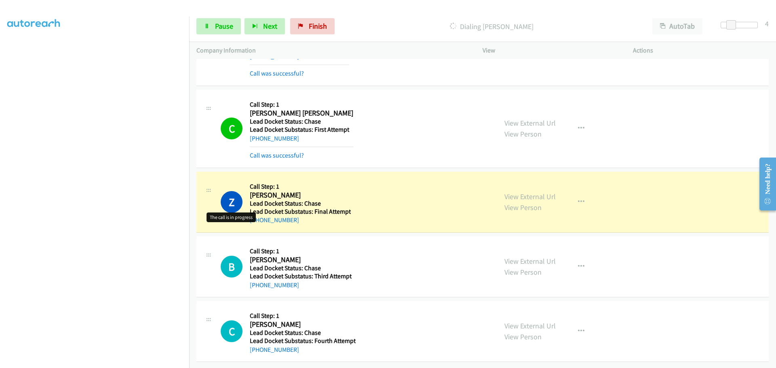
scroll to position [633, 0]
drag, startPoint x: 291, startPoint y: 216, endPoint x: 258, endPoint y: 218, distance: 33.6
click at [258, 218] on div "+1 580-725-3433" at bounding box center [300, 220] width 101 height 10
copy link "580-725-3433"
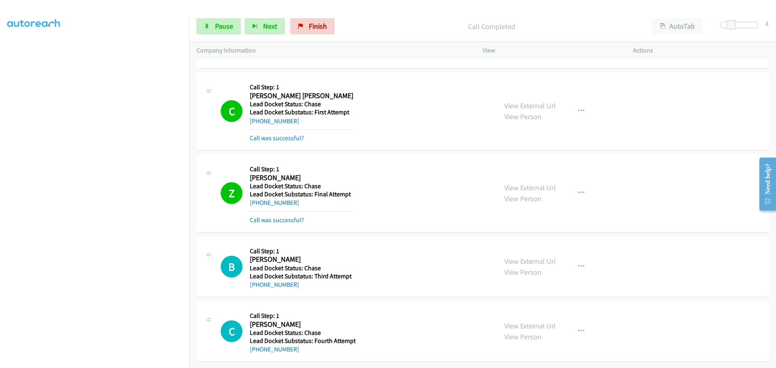
scroll to position [650, 0]
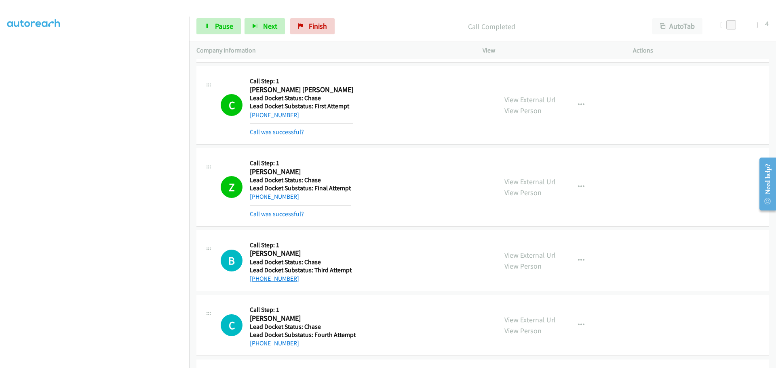
drag, startPoint x: 296, startPoint y: 284, endPoint x: 258, endPoint y: 282, distance: 38.1
click at [258, 282] on div "B Callback Scheduled Call Step: 1 Bobby Lilley America/Denver Lead Docket Statu…" at bounding box center [482, 260] width 572 height 61
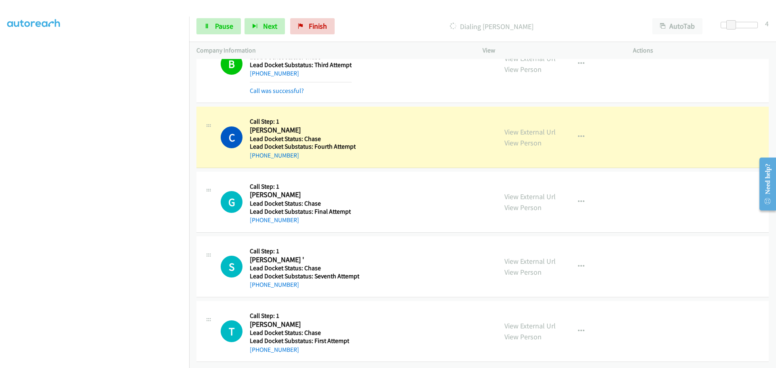
scroll to position [862, 0]
drag, startPoint x: 292, startPoint y: 152, endPoint x: 255, endPoint y: 154, distance: 36.4
click at [255, 154] on div "+1 520-310-8671" at bounding box center [303, 156] width 106 height 10
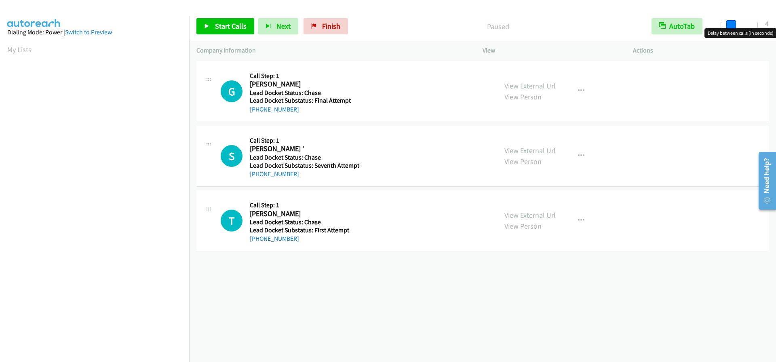
drag, startPoint x: 723, startPoint y: 22, endPoint x: 731, endPoint y: 22, distance: 8.1
click at [731, 22] on span at bounding box center [731, 25] width 10 height 10
click at [731, 24] on span at bounding box center [731, 25] width 10 height 10
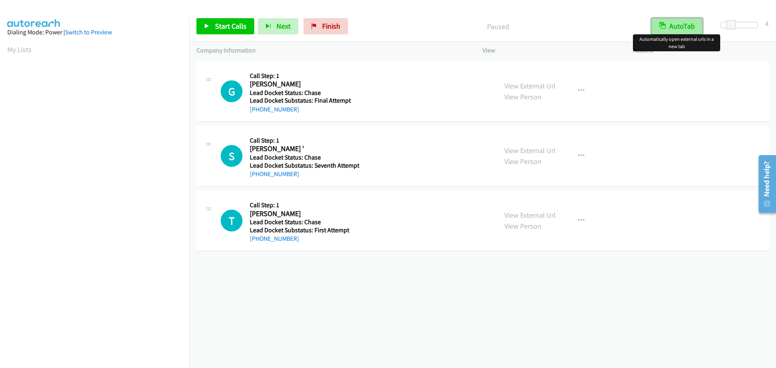
click at [678, 30] on button "AutoTab" at bounding box center [677, 26] width 51 height 16
click at [218, 23] on span "Start Calls" at bounding box center [231, 25] width 32 height 9
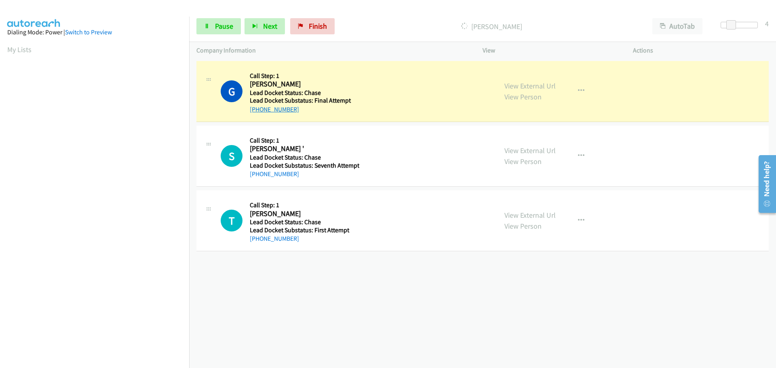
drag, startPoint x: 301, startPoint y: 110, endPoint x: 258, endPoint y: 110, distance: 43.3
click at [258, 110] on div "+1 321-210-2266" at bounding box center [304, 110] width 108 height 10
copy link "321-210-2266"
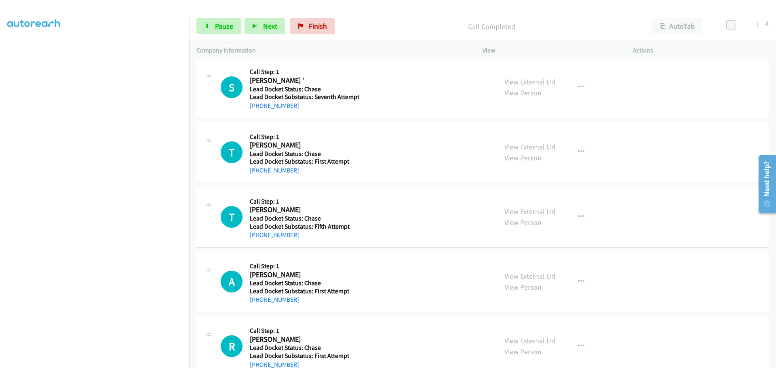
scroll to position [66, 0]
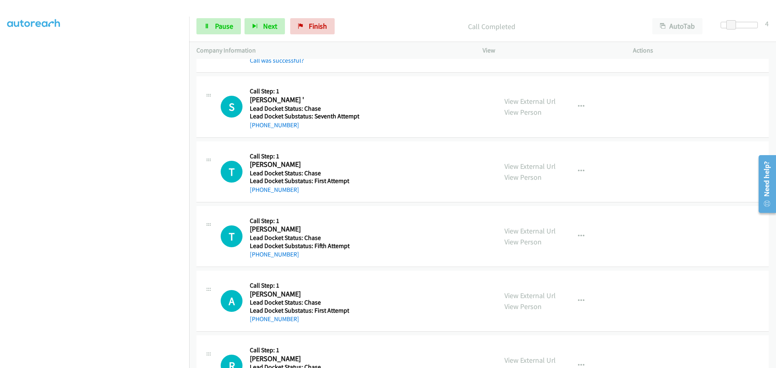
drag, startPoint x: 287, startPoint y: 131, endPoint x: 256, endPoint y: 134, distance: 31.3
click at [256, 134] on div "S Callback Scheduled Call Step: 1 Sir Or Ma'am ' America/New_York Lead Docket S…" at bounding box center [482, 106] width 572 height 61
copy link "803-607-4145"
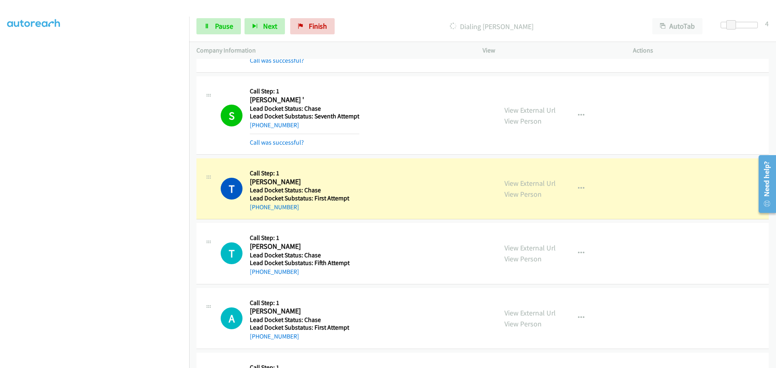
scroll to position [124, 0]
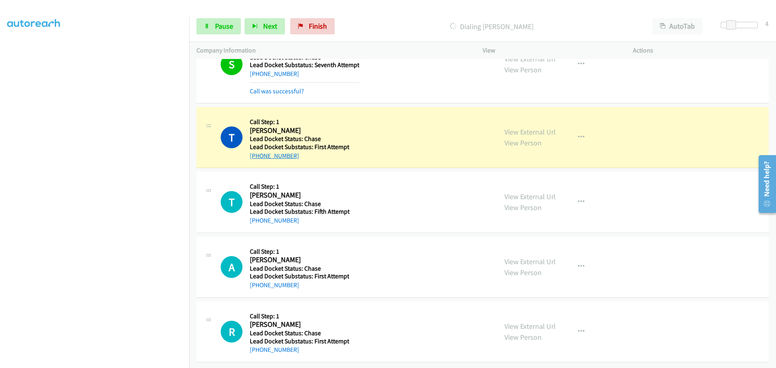
drag, startPoint x: 293, startPoint y: 150, endPoint x: 258, endPoint y: 152, distance: 34.8
click at [258, 152] on div "+1 510-510-0662" at bounding box center [304, 156] width 108 height 10
copy link "510-510-0662"
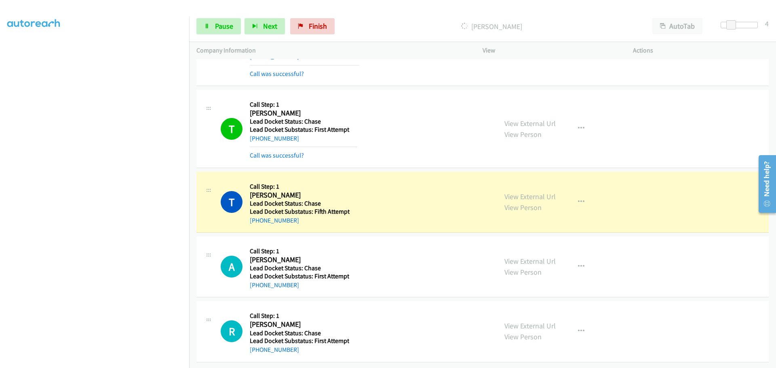
scroll to position [141, 0]
drag, startPoint x: 302, startPoint y: 215, endPoint x: 258, endPoint y: 220, distance: 44.7
click at [258, 220] on div "T Callback Scheduled Call Step: 1 Tomas Abeja America/New_York Lead Docket Stat…" at bounding box center [482, 202] width 572 height 61
copy link "856-200-9050"
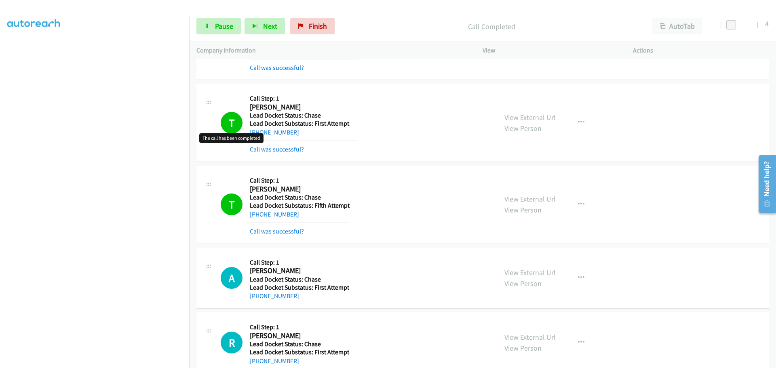
scroll to position [158, 0]
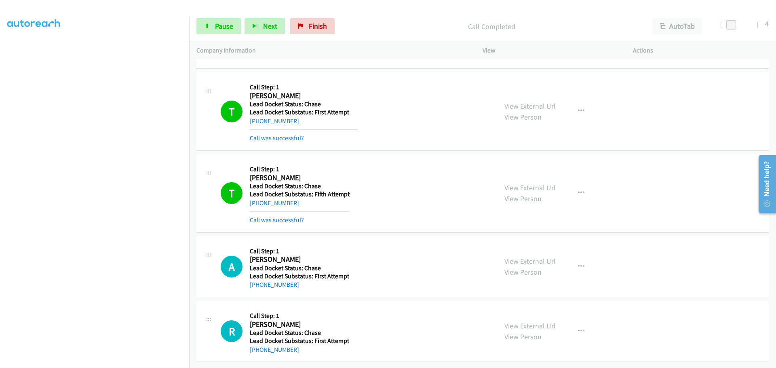
drag, startPoint x: 297, startPoint y: 285, endPoint x: 258, endPoint y: 289, distance: 39.4
click at [258, 289] on div "A Callback Scheduled Call Step: 1 Anthony Brown America/Los_Angeles Lead Docket…" at bounding box center [482, 266] width 572 height 61
copy link "760-889-1061"
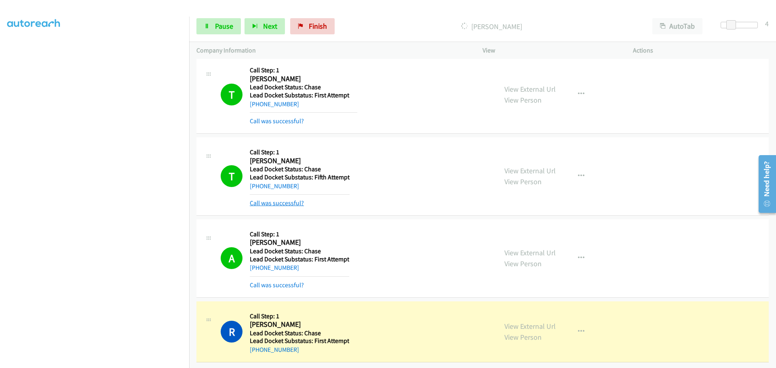
scroll to position [175, 0]
drag, startPoint x: 289, startPoint y: 345, endPoint x: 259, endPoint y: 348, distance: 30.5
click at [259, 348] on div "+1 303-946-5329" at bounding box center [299, 350] width 99 height 10
copy link "303-946-5329"
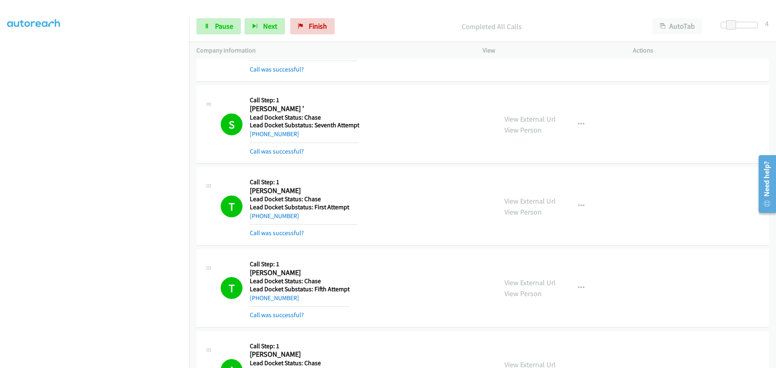
scroll to position [0, 0]
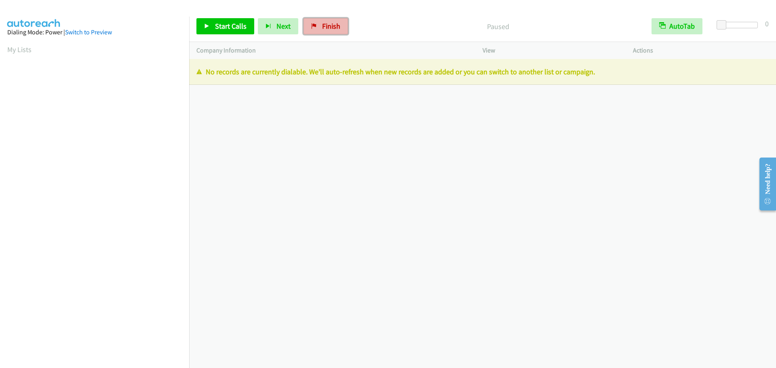
click at [323, 26] on span "Finish" at bounding box center [331, 25] width 18 height 9
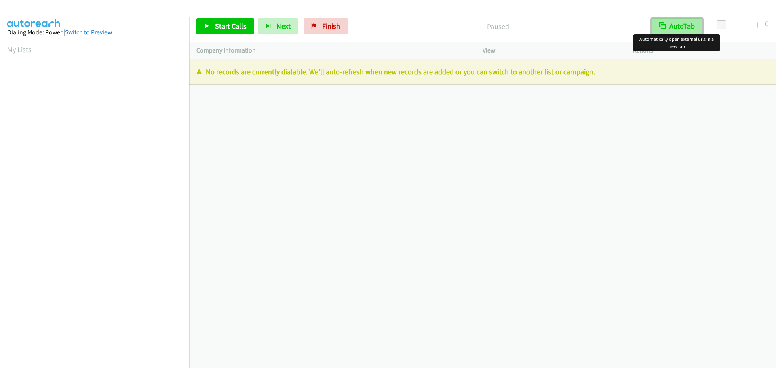
click at [678, 21] on button "AutoTab" at bounding box center [677, 26] width 51 height 16
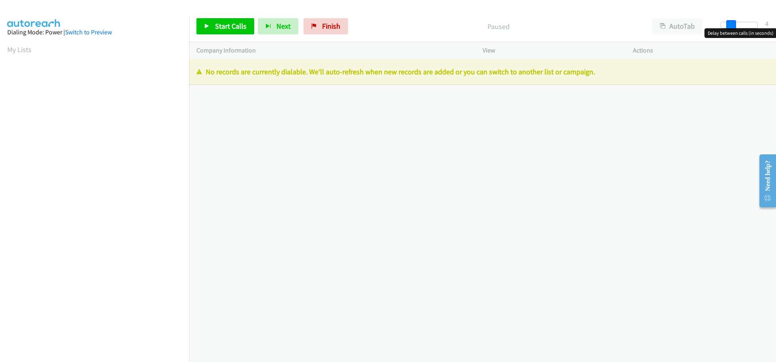
drag, startPoint x: 722, startPoint y: 23, endPoint x: 730, endPoint y: 22, distance: 8.5
click at [730, 22] on span at bounding box center [731, 25] width 10 height 10
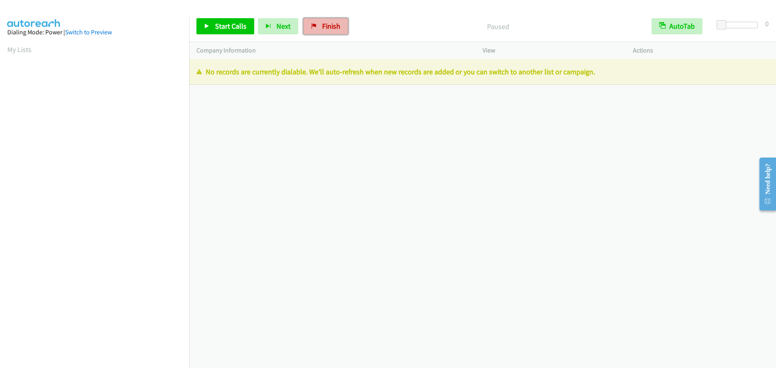
click at [323, 27] on span "Finish" at bounding box center [331, 25] width 18 height 9
